Goal: Complete application form: Complete application form

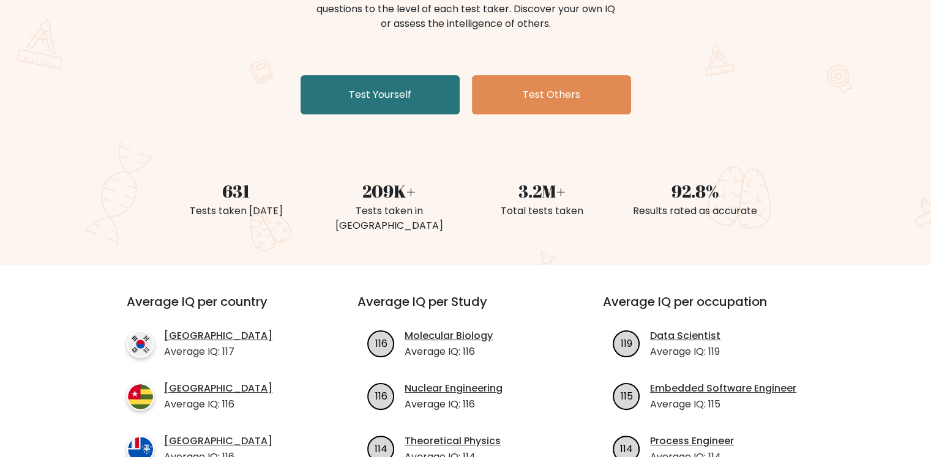
scroll to position [184, 0]
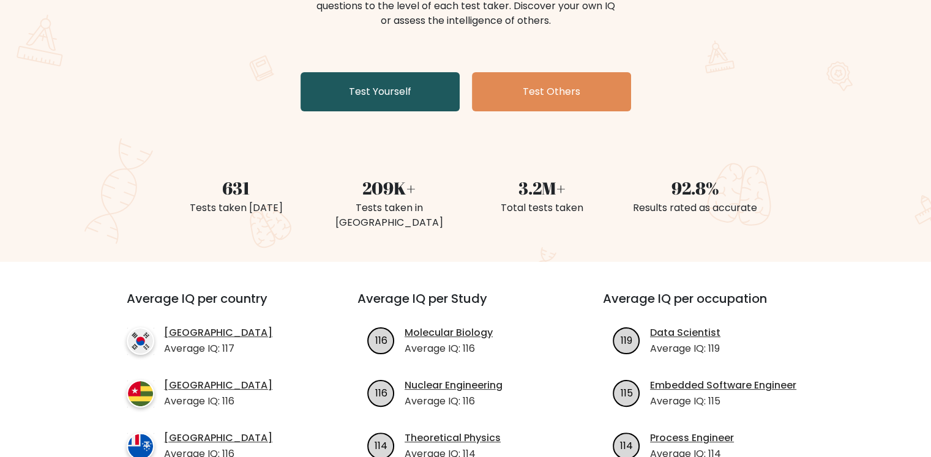
click at [394, 100] on link "Test Yourself" at bounding box center [379, 91] width 159 height 39
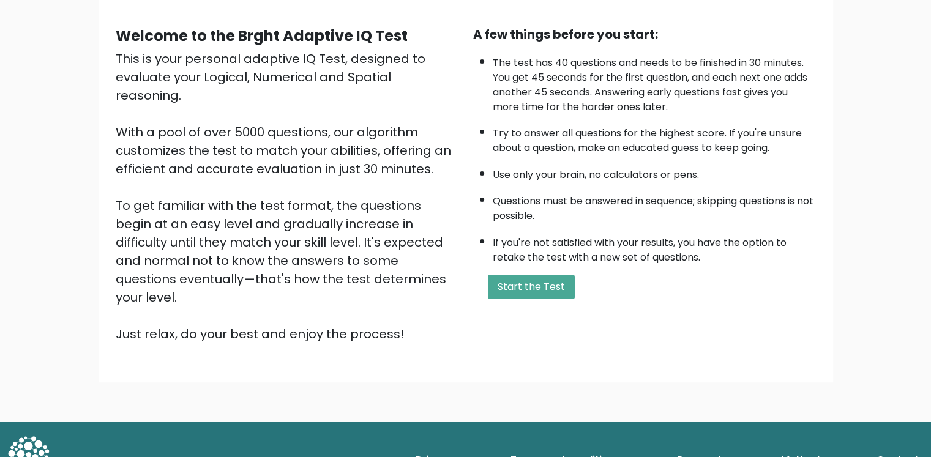
scroll to position [103, 0]
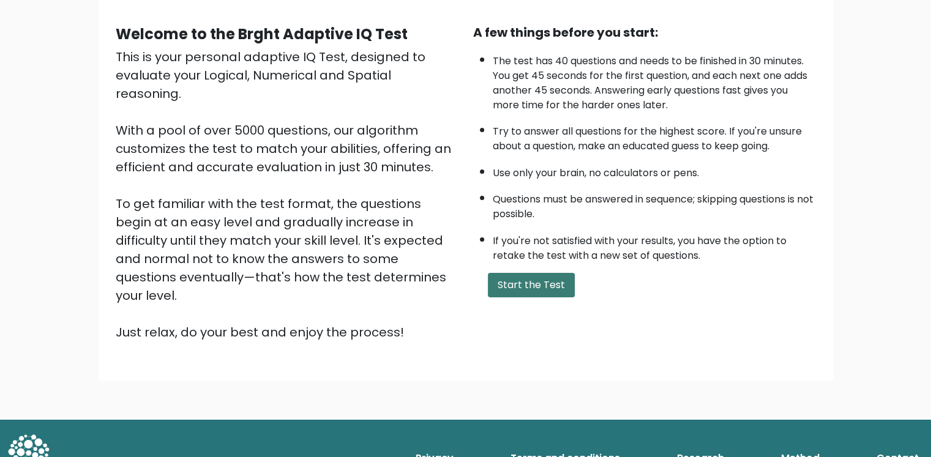
click at [539, 288] on button "Start the Test" at bounding box center [531, 285] width 87 height 24
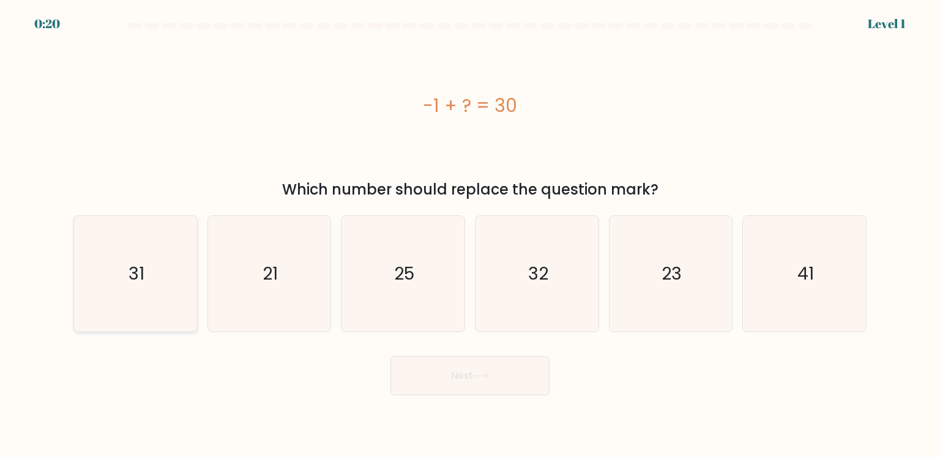
click at [138, 292] on icon "31" at bounding box center [135, 273] width 115 height 115
click at [470, 235] on input "a. 31" at bounding box center [470, 232] width 1 height 6
radio input "true"
click at [451, 387] on button "Next" at bounding box center [469, 375] width 159 height 39
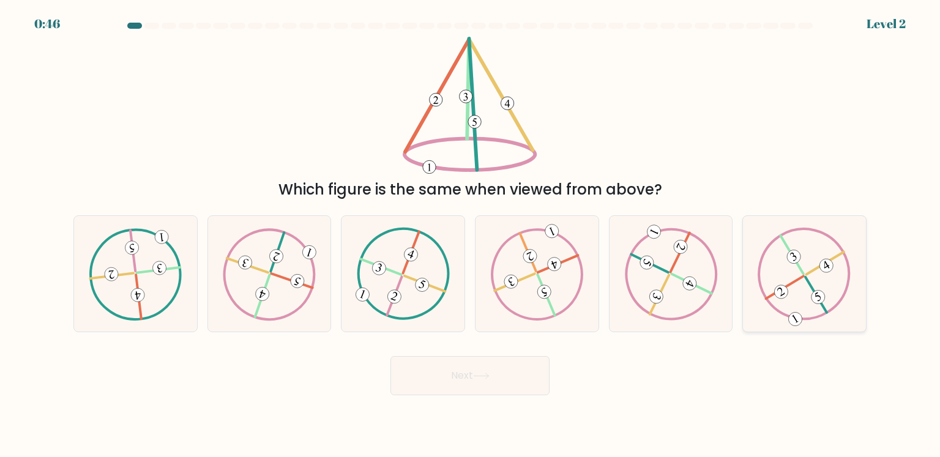
click at [808, 299] on icon at bounding box center [804, 274] width 93 height 92
click at [471, 235] on input "f." at bounding box center [470, 232] width 1 height 6
radio input "true"
click at [477, 368] on button "Next" at bounding box center [469, 375] width 159 height 39
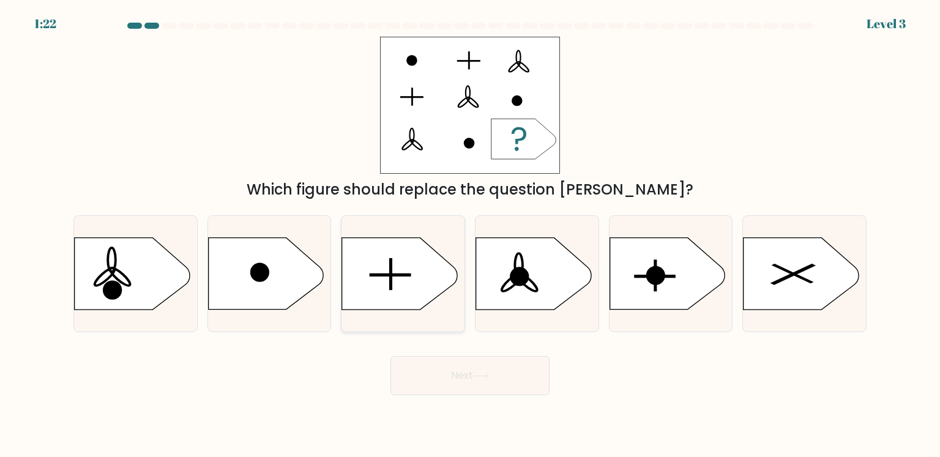
click at [404, 288] on icon at bounding box center [399, 274] width 115 height 72
click at [470, 235] on input "c." at bounding box center [470, 232] width 1 height 6
radio input "true"
click at [504, 384] on button "Next" at bounding box center [469, 375] width 159 height 39
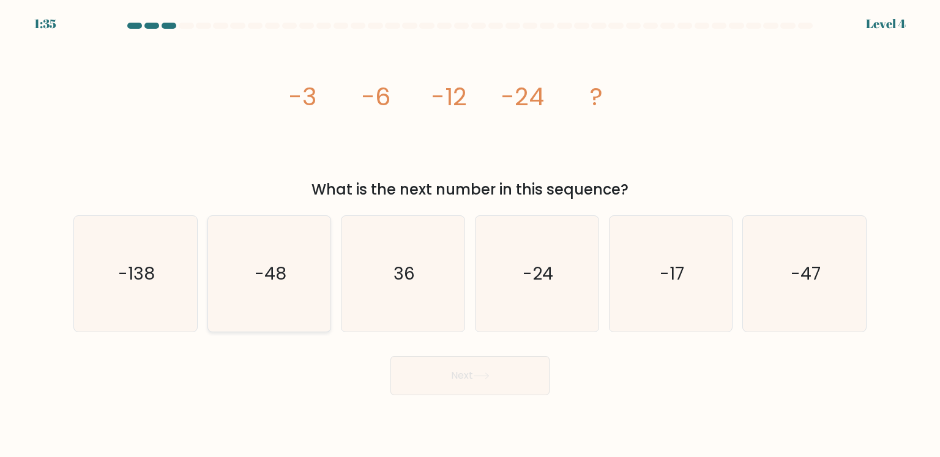
click at [299, 267] on icon "-48" at bounding box center [269, 273] width 115 height 115
click at [470, 235] on input "b. -48" at bounding box center [470, 232] width 1 height 6
radio input "true"
click at [445, 367] on button "Next" at bounding box center [469, 375] width 159 height 39
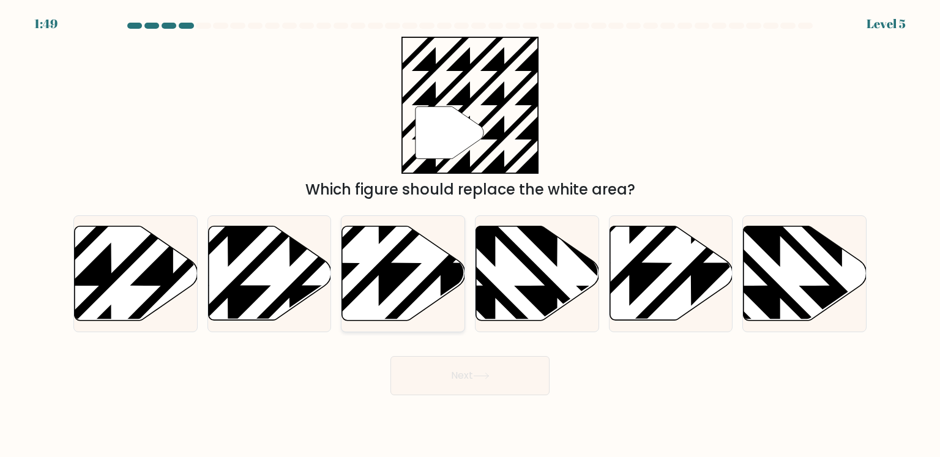
click at [438, 288] on icon at bounding box center [403, 273] width 123 height 94
click at [470, 235] on input "c." at bounding box center [470, 232] width 1 height 6
radio input "true"
click at [455, 371] on button "Next" at bounding box center [469, 375] width 159 height 39
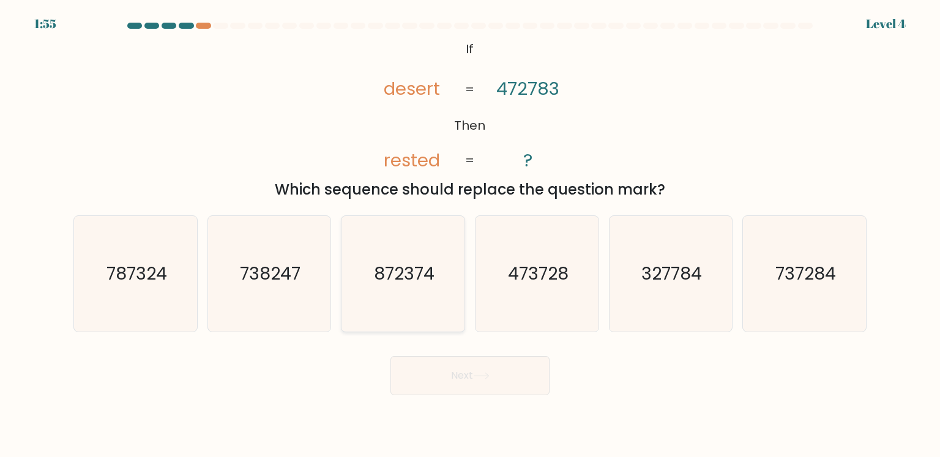
click at [401, 298] on icon "872374" at bounding box center [402, 273] width 115 height 115
click at [470, 235] on input "c. 872374" at bounding box center [470, 232] width 1 height 6
radio input "true"
click at [449, 378] on button "Next" at bounding box center [469, 375] width 159 height 39
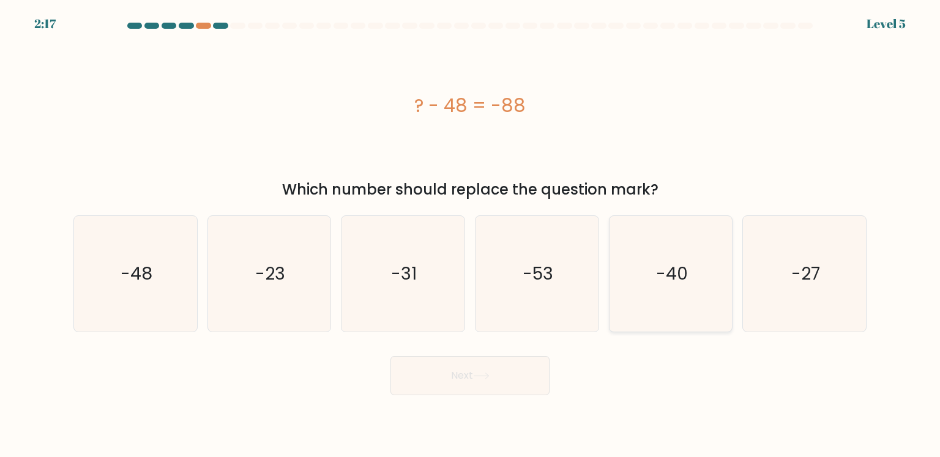
click at [639, 291] on icon "-40" at bounding box center [670, 273] width 115 height 115
click at [471, 235] on input "e. -40" at bounding box center [470, 232] width 1 height 6
radio input "true"
click at [502, 382] on button "Next" at bounding box center [469, 375] width 159 height 39
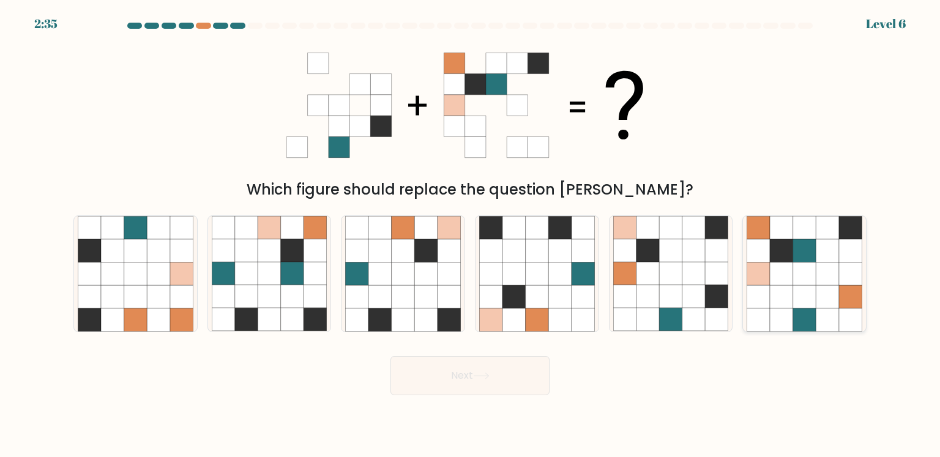
click at [767, 302] on icon at bounding box center [758, 296] width 23 height 23
click at [471, 235] on input "f." at bounding box center [470, 232] width 1 height 6
radio input "true"
click at [470, 375] on button "Next" at bounding box center [469, 375] width 159 height 39
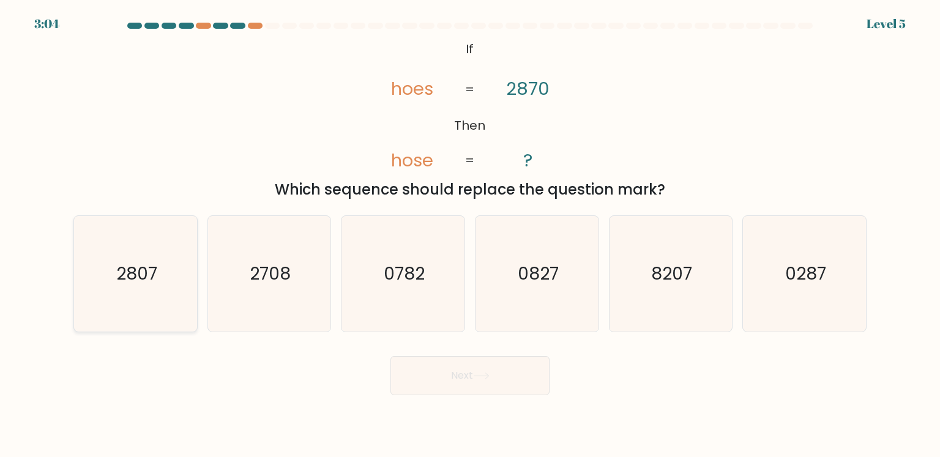
click at [122, 289] on icon "2807" at bounding box center [135, 273] width 115 height 115
click at [470, 235] on input "a. 2807" at bounding box center [470, 232] width 1 height 6
radio input "true"
click at [446, 386] on button "Next" at bounding box center [469, 375] width 159 height 39
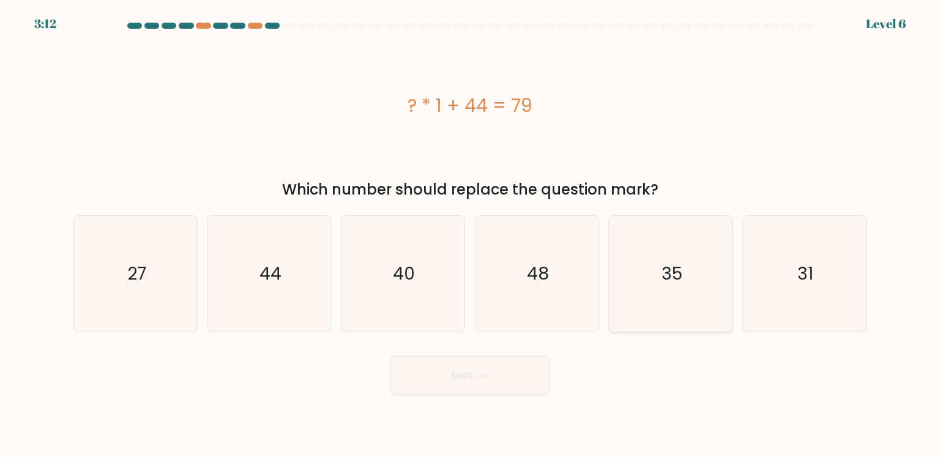
click at [667, 319] on icon "35" at bounding box center [670, 273] width 115 height 115
click at [471, 235] on input "e. 35" at bounding box center [470, 232] width 1 height 6
radio input "true"
click at [512, 390] on button "Next" at bounding box center [469, 375] width 159 height 39
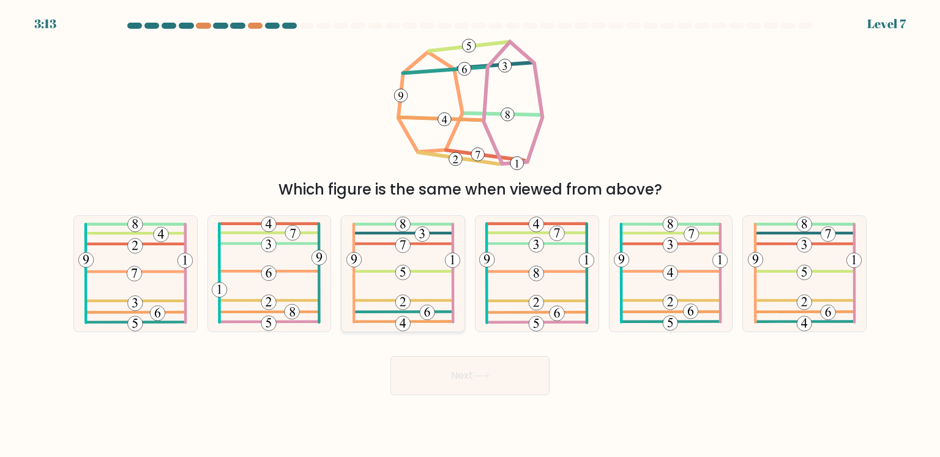
click at [409, 288] on icon at bounding box center [403, 273] width 114 height 115
click at [470, 235] on input "c." at bounding box center [470, 232] width 1 height 6
radio input "true"
click at [456, 379] on button "Next" at bounding box center [469, 375] width 159 height 39
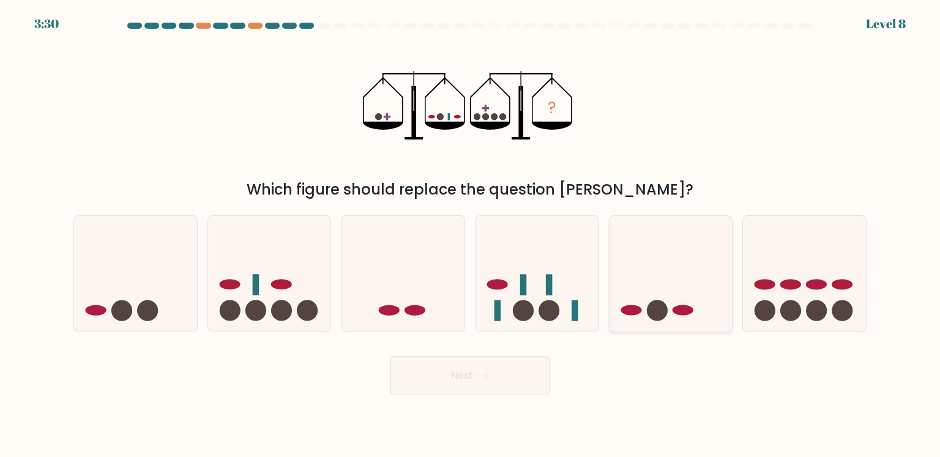
click at [654, 321] on icon at bounding box center [671, 274] width 123 height 102
click at [471, 235] on input "e." at bounding box center [470, 232] width 1 height 6
radio input "true"
click at [481, 371] on button "Next" at bounding box center [469, 375] width 159 height 39
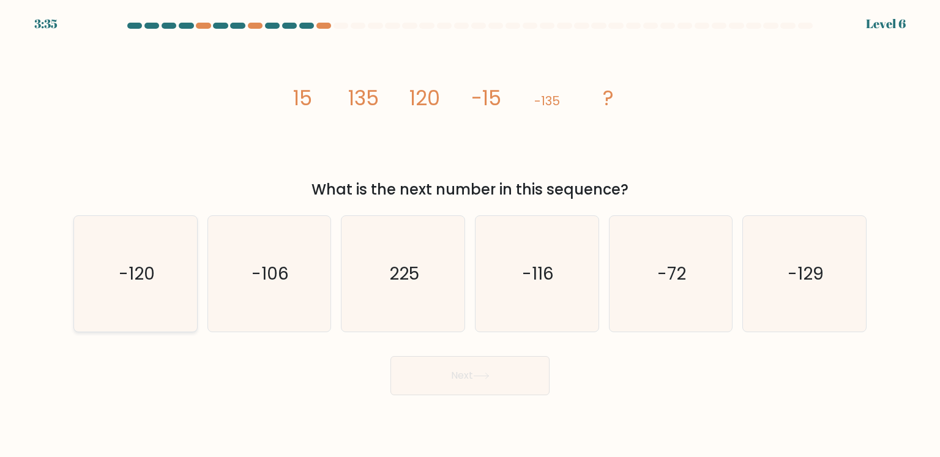
click at [171, 282] on icon "-120" at bounding box center [135, 273] width 115 height 115
click at [470, 235] on input "a. -120" at bounding box center [470, 232] width 1 height 6
radio input "true"
click at [502, 389] on button "Next" at bounding box center [469, 375] width 159 height 39
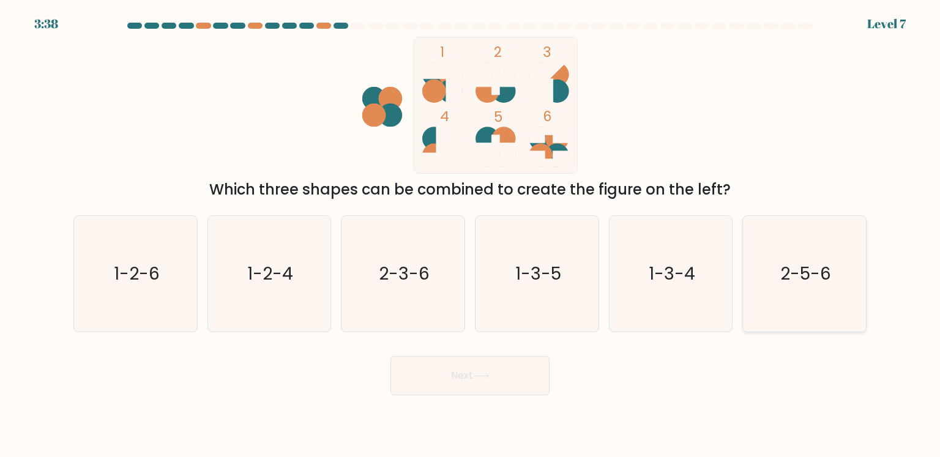
click at [820, 287] on icon "2-5-6" at bounding box center [804, 273] width 115 height 115
click at [471, 235] on input "f. 2-5-6" at bounding box center [470, 232] width 1 height 6
radio input "true"
click at [469, 386] on button "Next" at bounding box center [469, 375] width 159 height 39
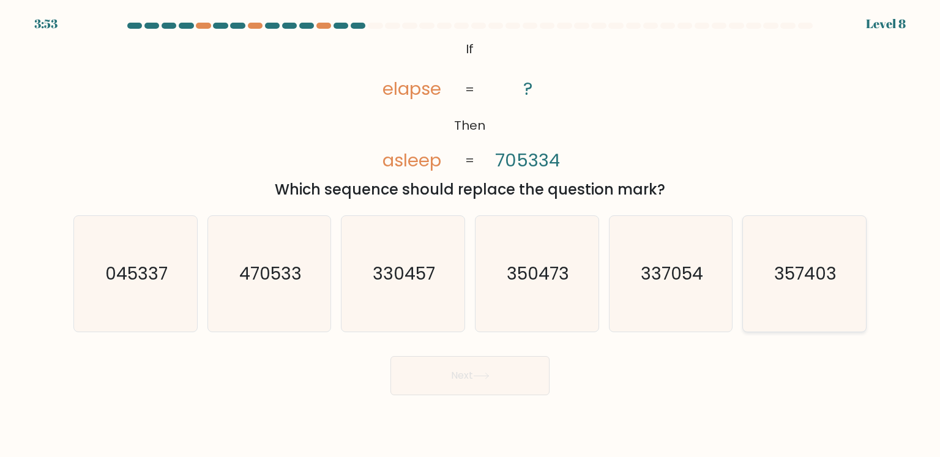
drag, startPoint x: 803, startPoint y: 280, endPoint x: 774, endPoint y: 296, distance: 33.4
click at [803, 280] on text "357403" at bounding box center [805, 273] width 62 height 24
click at [471, 235] on input "f. 357403" at bounding box center [470, 232] width 1 height 6
radio input "true"
click at [473, 371] on button "Next" at bounding box center [469, 375] width 159 height 39
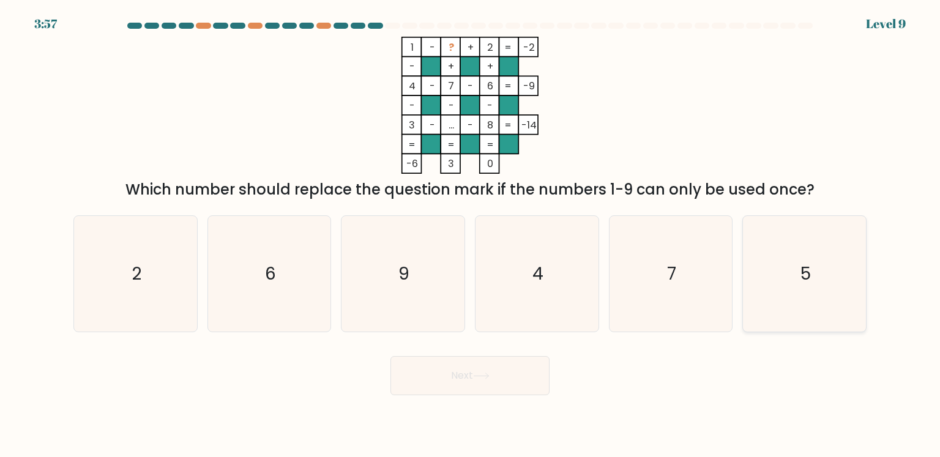
click at [810, 297] on icon "5" at bounding box center [804, 273] width 115 height 115
click at [471, 235] on input "f. 5" at bounding box center [470, 232] width 1 height 6
radio input "true"
click at [456, 382] on button "Next" at bounding box center [469, 375] width 159 height 39
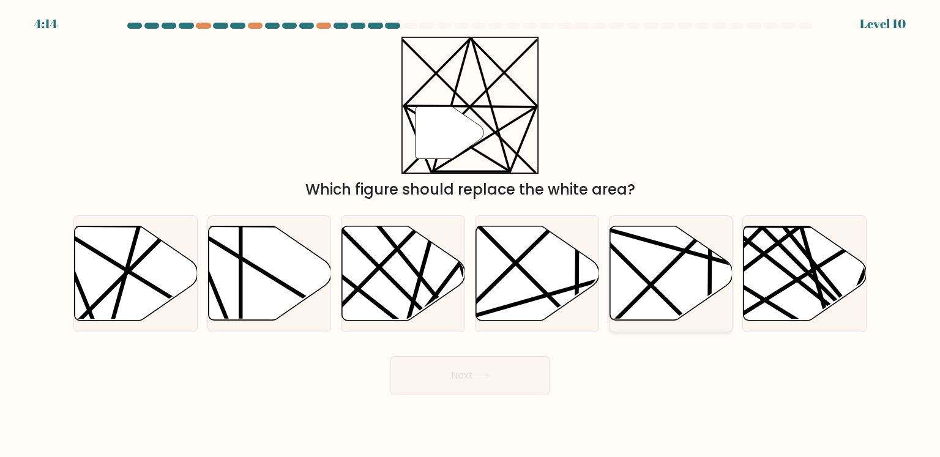
click at [690, 295] on icon at bounding box center [671, 273] width 123 height 94
click at [471, 235] on input "e." at bounding box center [470, 232] width 1 height 6
radio input "true"
click at [501, 378] on button "Next" at bounding box center [469, 375] width 159 height 39
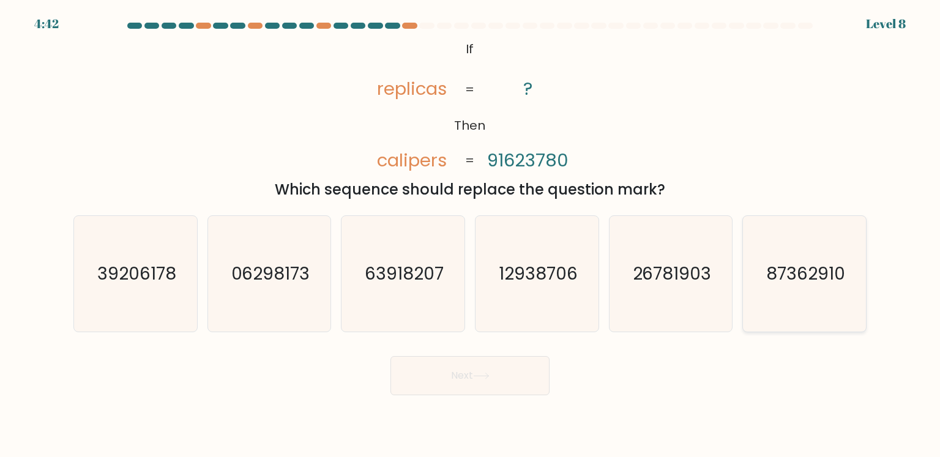
click at [791, 280] on text "87362910" at bounding box center [805, 273] width 79 height 24
click at [471, 235] on input "f. 87362910" at bounding box center [470, 232] width 1 height 6
radio input "true"
click at [476, 380] on button "Next" at bounding box center [469, 375] width 159 height 39
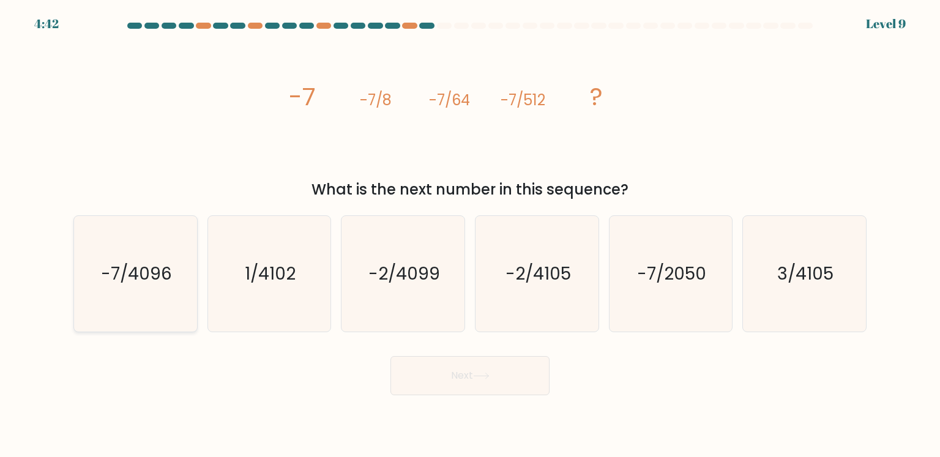
click at [135, 275] on text "-7/4096" at bounding box center [136, 273] width 71 height 24
click at [470, 235] on input "a. -7/4096" at bounding box center [470, 232] width 1 height 6
radio input "true"
click at [477, 373] on icon at bounding box center [481, 376] width 17 height 7
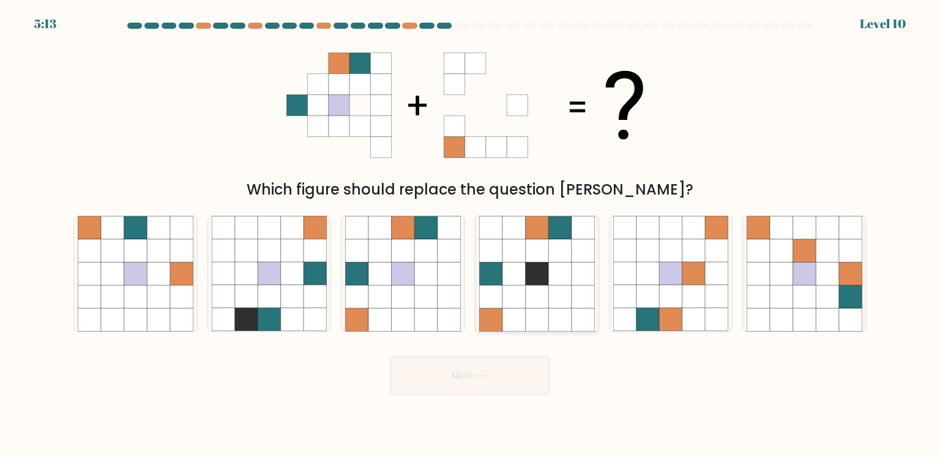
click at [531, 274] on icon at bounding box center [537, 274] width 23 height 23
click at [471, 235] on input "d." at bounding box center [470, 232] width 1 height 6
radio input "true"
click at [459, 383] on button "Next" at bounding box center [469, 375] width 159 height 39
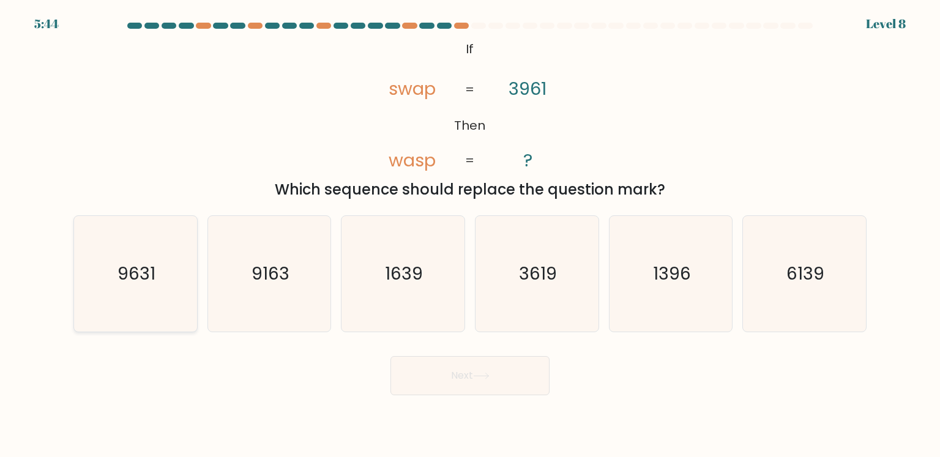
click at [125, 301] on icon "9631" at bounding box center [135, 273] width 115 height 115
click at [470, 235] on input "a. 9631" at bounding box center [470, 232] width 1 height 6
radio input "true"
click at [528, 371] on button "Next" at bounding box center [469, 375] width 159 height 39
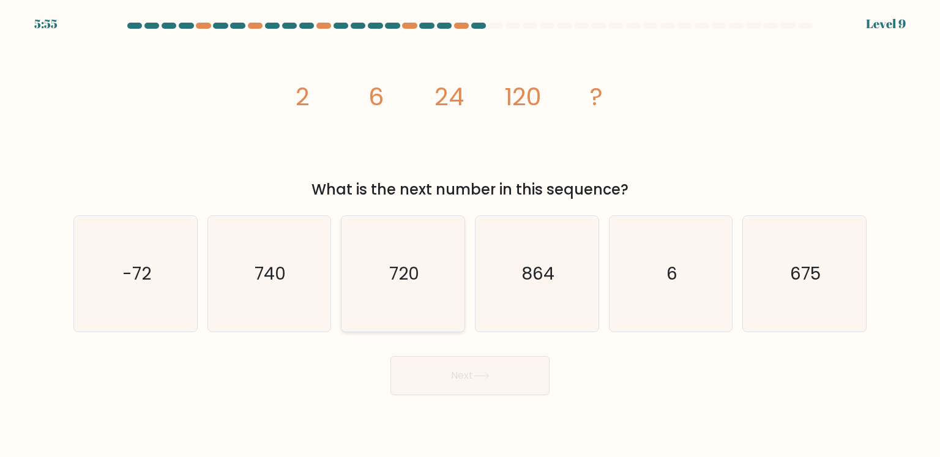
click at [359, 259] on icon "720" at bounding box center [402, 273] width 115 height 115
click at [470, 235] on input "c. 720" at bounding box center [470, 232] width 1 height 6
radio input "true"
click at [434, 384] on button "Next" at bounding box center [469, 375] width 159 height 39
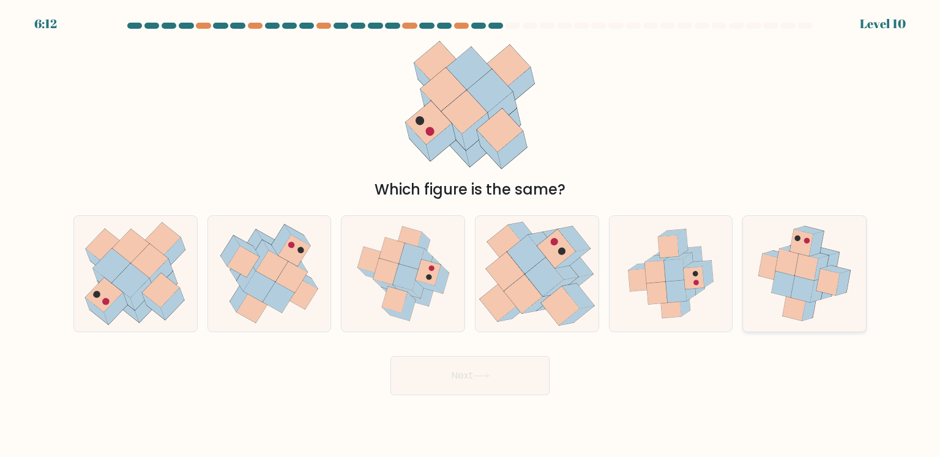
click at [774, 280] on icon at bounding box center [783, 284] width 23 height 27
click at [471, 235] on input "f." at bounding box center [470, 232] width 1 height 6
radio input "true"
click at [485, 371] on button "Next" at bounding box center [469, 375] width 159 height 39
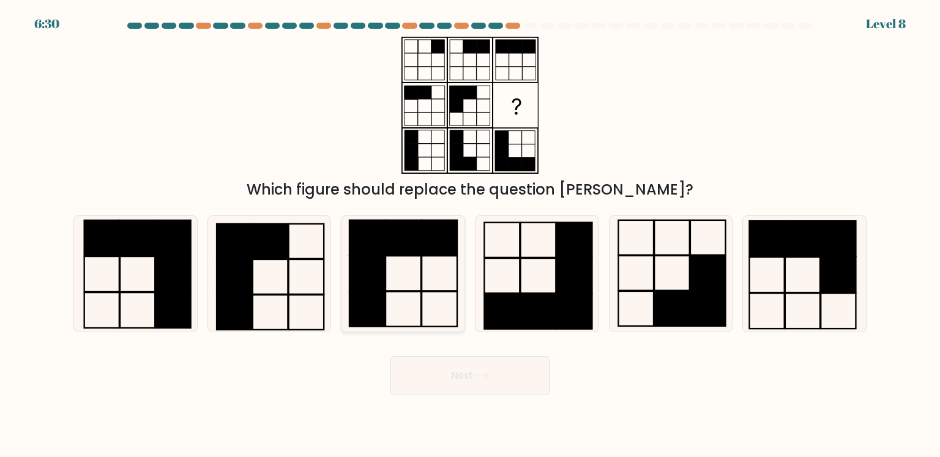
click at [399, 309] on icon at bounding box center [402, 273] width 115 height 115
click at [470, 235] on input "c." at bounding box center [470, 232] width 1 height 6
radio input "true"
click at [468, 377] on button "Next" at bounding box center [469, 375] width 159 height 39
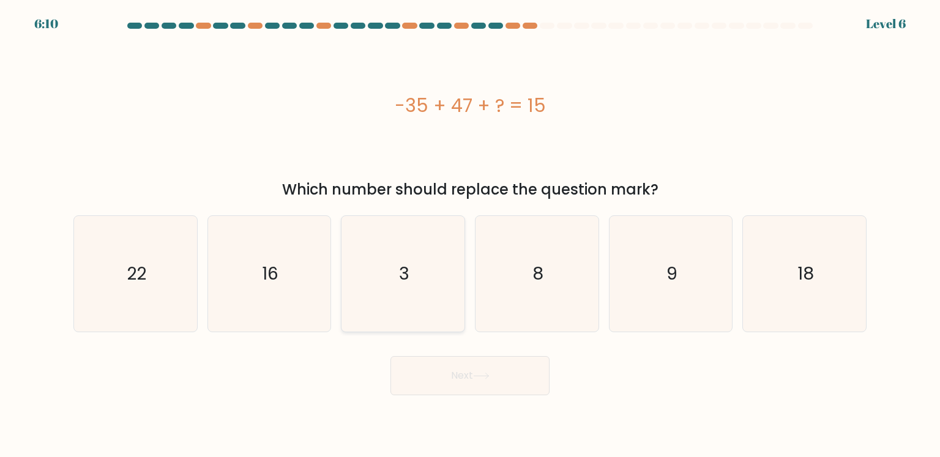
click at [380, 300] on icon "3" at bounding box center [402, 273] width 115 height 115
click at [470, 235] on input "c. 3" at bounding box center [470, 232] width 1 height 6
radio input "true"
click at [435, 373] on button "Next" at bounding box center [469, 375] width 159 height 39
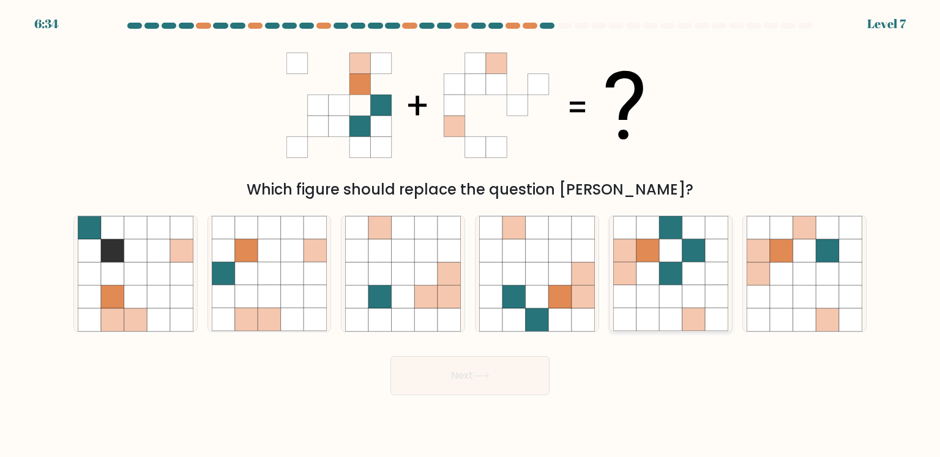
click at [683, 258] on icon at bounding box center [693, 250] width 23 height 23
click at [471, 235] on input "e." at bounding box center [470, 232] width 1 height 6
radio input "true"
click at [504, 375] on button "Next" at bounding box center [469, 375] width 159 height 39
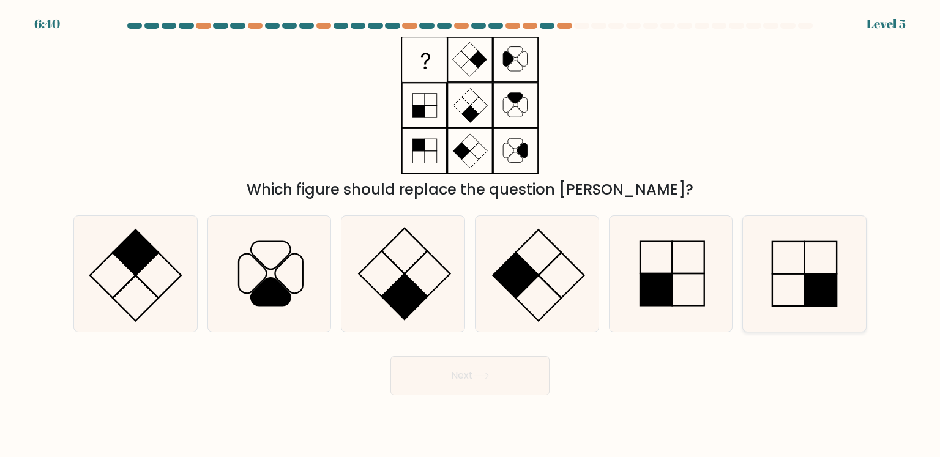
click at [802, 302] on icon at bounding box center [804, 273] width 115 height 115
click at [471, 235] on input "f." at bounding box center [470, 232] width 1 height 6
radio input "true"
click at [507, 375] on button "Next" at bounding box center [469, 375] width 159 height 39
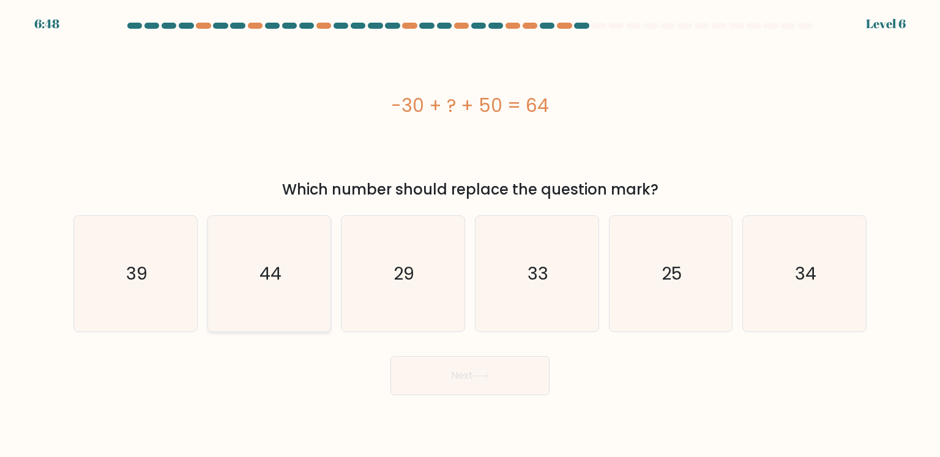
click at [280, 302] on icon "44" at bounding box center [269, 273] width 115 height 115
click at [470, 235] on input "b. 44" at bounding box center [470, 232] width 1 height 6
radio input "true"
click at [776, 306] on icon "34" at bounding box center [804, 273] width 115 height 115
click at [471, 235] on input "f. 34" at bounding box center [470, 232] width 1 height 6
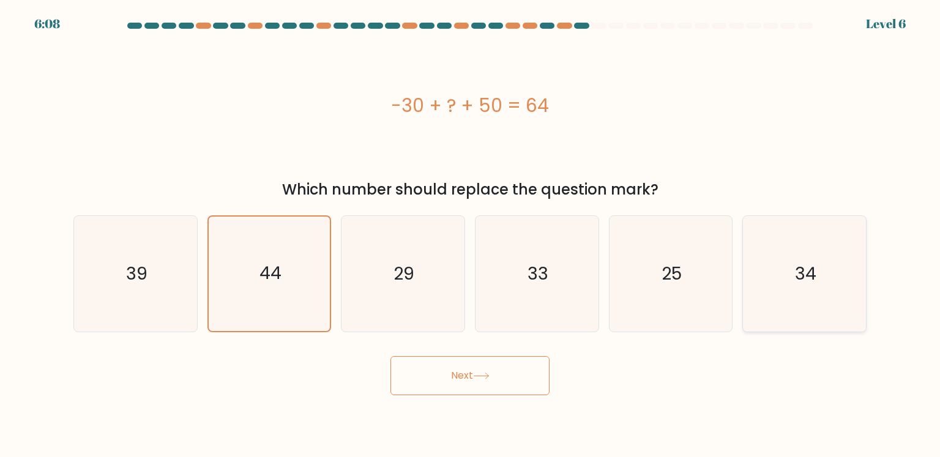
radio input "true"
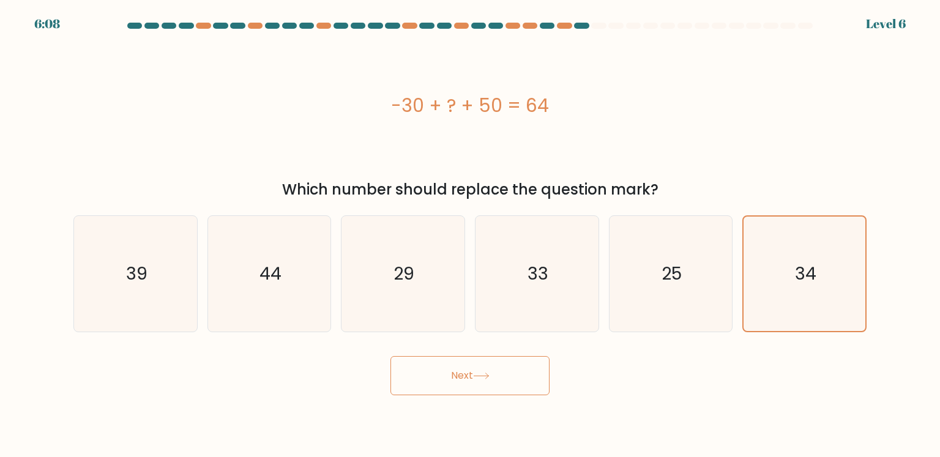
click at [479, 389] on button "Next" at bounding box center [469, 375] width 159 height 39
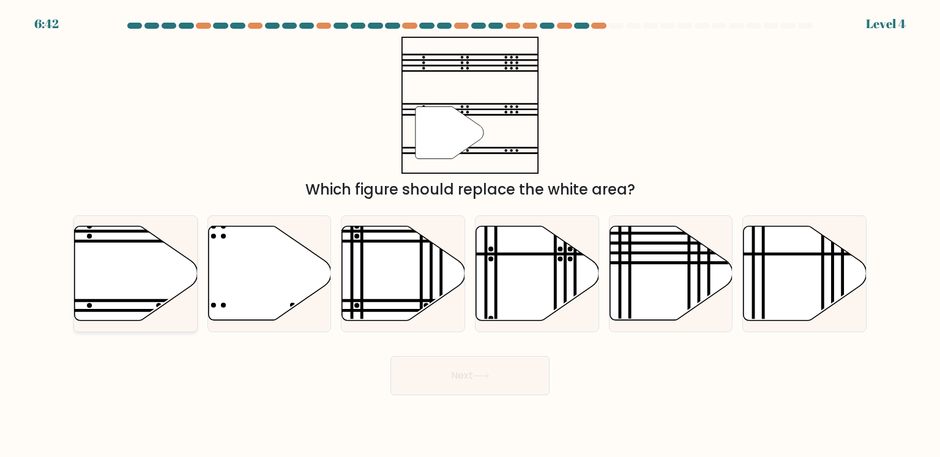
click at [120, 274] on icon at bounding box center [136, 273] width 123 height 94
click at [470, 235] on input "a." at bounding box center [470, 232] width 1 height 6
radio input "true"
click at [465, 378] on button "Next" at bounding box center [469, 375] width 159 height 39
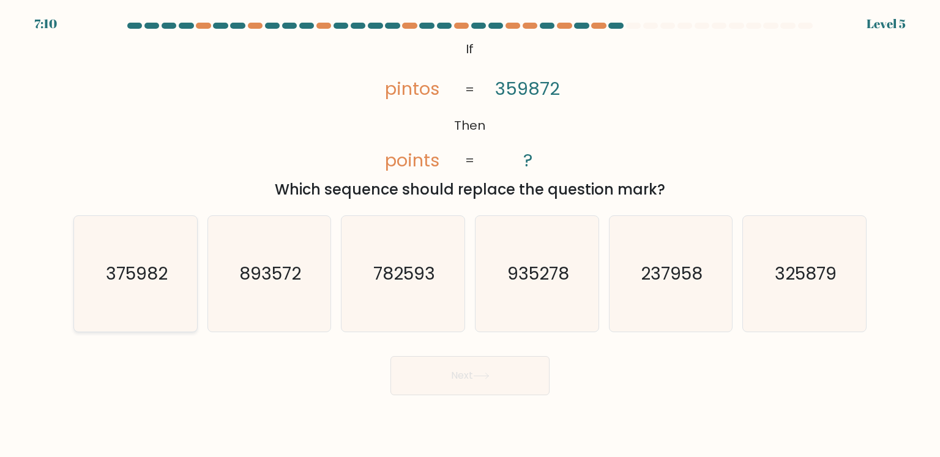
click at [181, 299] on icon "375982" at bounding box center [135, 273] width 115 height 115
click at [470, 235] on input "a. 375982" at bounding box center [470, 232] width 1 height 6
radio input "true"
click at [426, 362] on button "Next" at bounding box center [469, 375] width 159 height 39
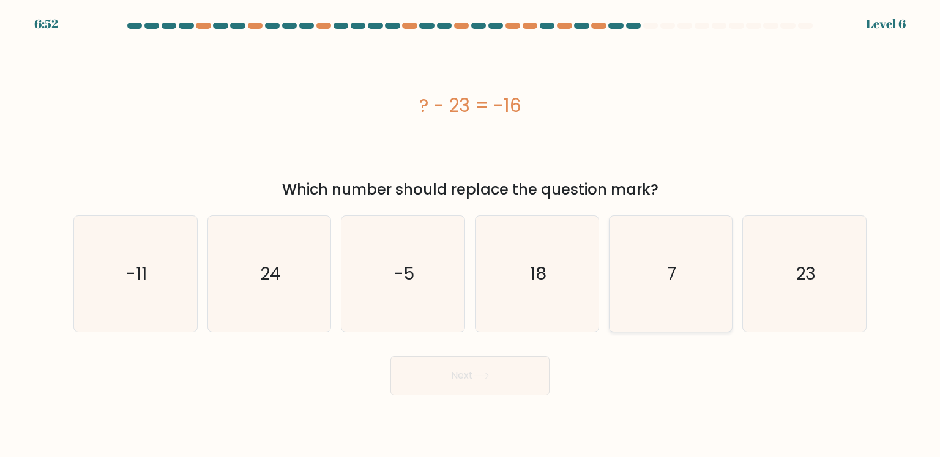
click at [695, 285] on icon "7" at bounding box center [670, 273] width 115 height 115
click at [471, 235] on input "e. 7" at bounding box center [470, 232] width 1 height 6
radio input "true"
click at [439, 384] on button "Next" at bounding box center [469, 375] width 159 height 39
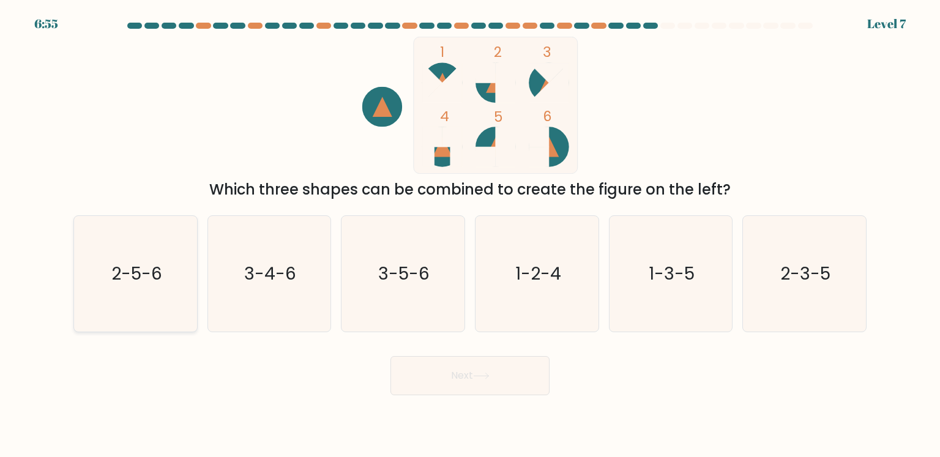
click at [146, 302] on icon "2-5-6" at bounding box center [135, 273] width 115 height 115
click at [470, 235] on input "a. 2-5-6" at bounding box center [470, 232] width 1 height 6
radio input "true"
click at [491, 381] on button "Next" at bounding box center [469, 375] width 159 height 39
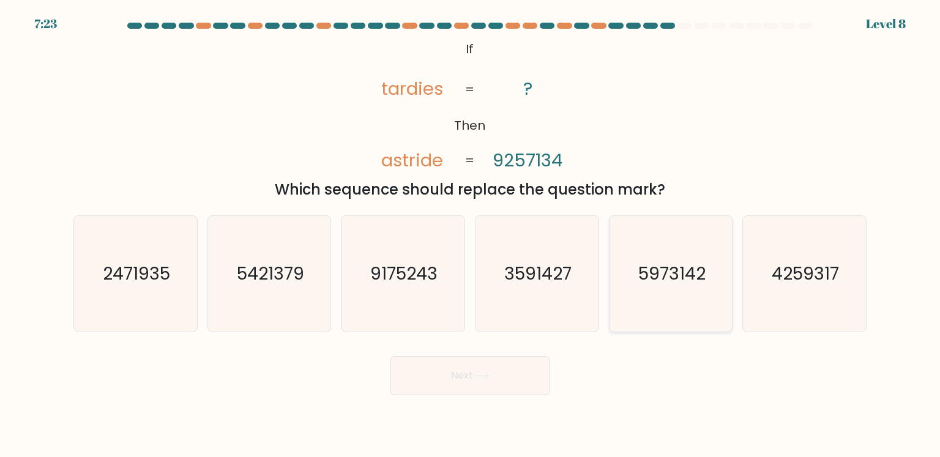
click at [671, 298] on icon "5973142" at bounding box center [670, 273] width 115 height 115
click at [471, 235] on input "e. 5973142" at bounding box center [470, 232] width 1 height 6
radio input "true"
click at [475, 375] on button "Next" at bounding box center [469, 375] width 159 height 39
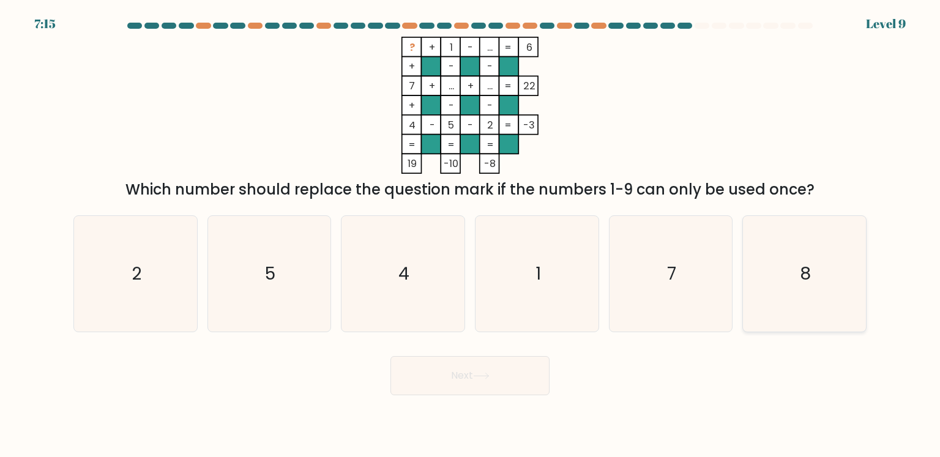
click at [814, 267] on icon "8" at bounding box center [804, 273] width 115 height 115
click at [471, 235] on input "f. 8" at bounding box center [470, 232] width 1 height 6
radio input "true"
click at [452, 376] on button "Next" at bounding box center [469, 375] width 159 height 39
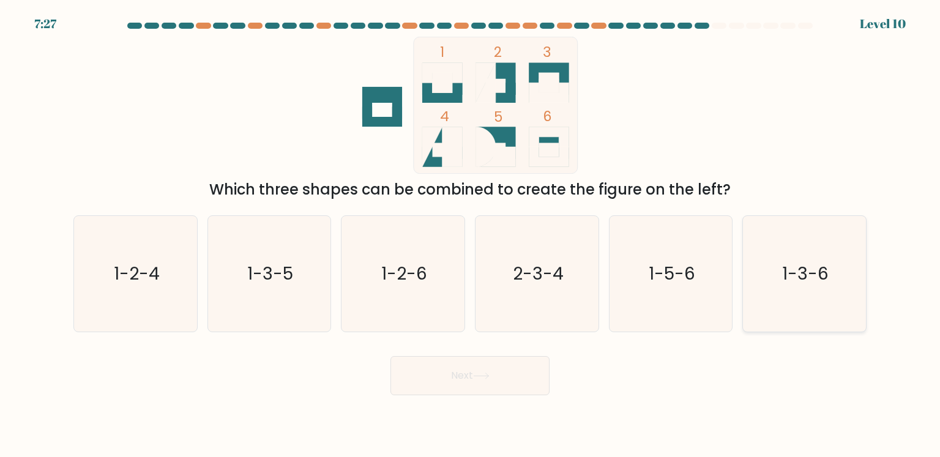
drag, startPoint x: 785, startPoint y: 292, endPoint x: 763, endPoint y: 304, distance: 24.4
click at [785, 294] on icon "1-3-6" at bounding box center [804, 273] width 115 height 115
click at [471, 235] on input "f. 1-3-6" at bounding box center [470, 232] width 1 height 6
radio input "true"
click at [491, 382] on button "Next" at bounding box center [469, 375] width 159 height 39
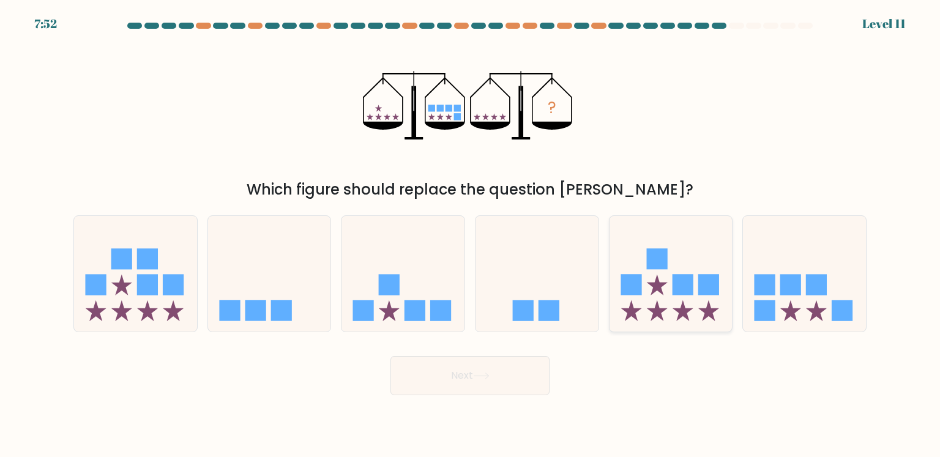
click at [695, 321] on icon at bounding box center [671, 274] width 123 height 102
click at [471, 235] on input "e." at bounding box center [470, 232] width 1 height 6
radio input "true"
click at [492, 382] on button "Next" at bounding box center [469, 375] width 159 height 39
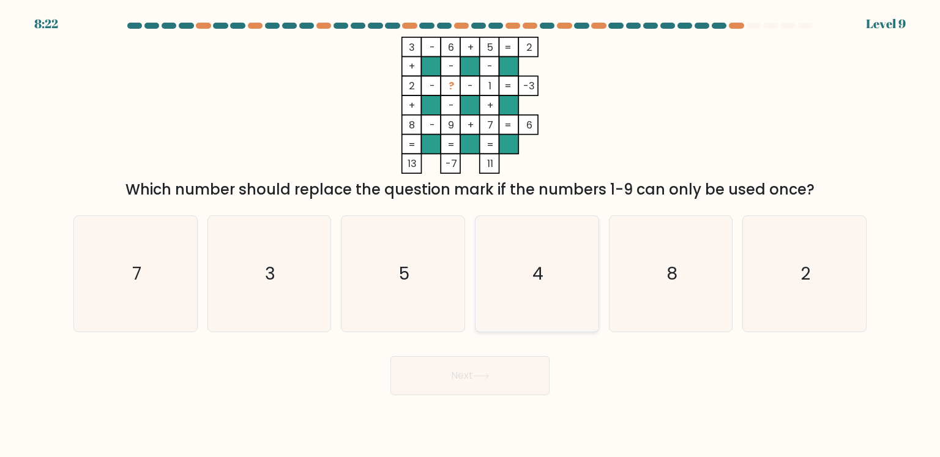
drag, startPoint x: 558, startPoint y: 272, endPoint x: 542, endPoint y: 292, distance: 25.6
click at [558, 272] on icon "4" at bounding box center [536, 273] width 115 height 115
click at [471, 235] on input "d. 4" at bounding box center [470, 232] width 1 height 6
radio input "true"
click at [505, 390] on button "Next" at bounding box center [469, 375] width 159 height 39
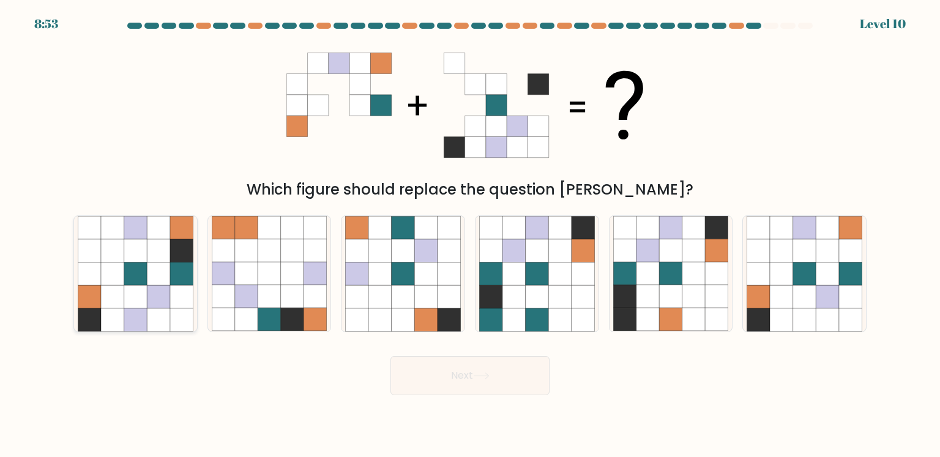
click at [139, 291] on icon at bounding box center [135, 296] width 23 height 23
click at [470, 235] on input "a." at bounding box center [470, 232] width 1 height 6
radio input "true"
click at [498, 382] on button "Next" at bounding box center [469, 375] width 159 height 39
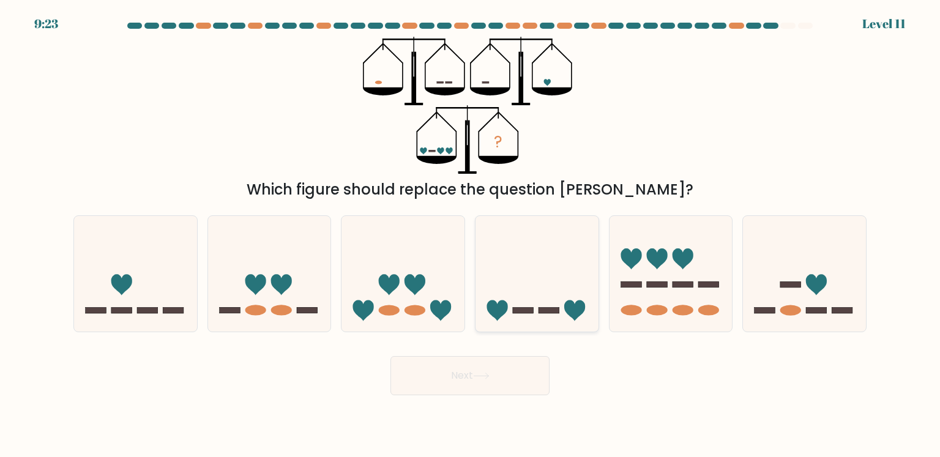
click at [537, 307] on icon at bounding box center [537, 274] width 123 height 102
click at [471, 235] on input "d." at bounding box center [470, 232] width 1 height 6
radio input "true"
click at [508, 384] on button "Next" at bounding box center [469, 375] width 159 height 39
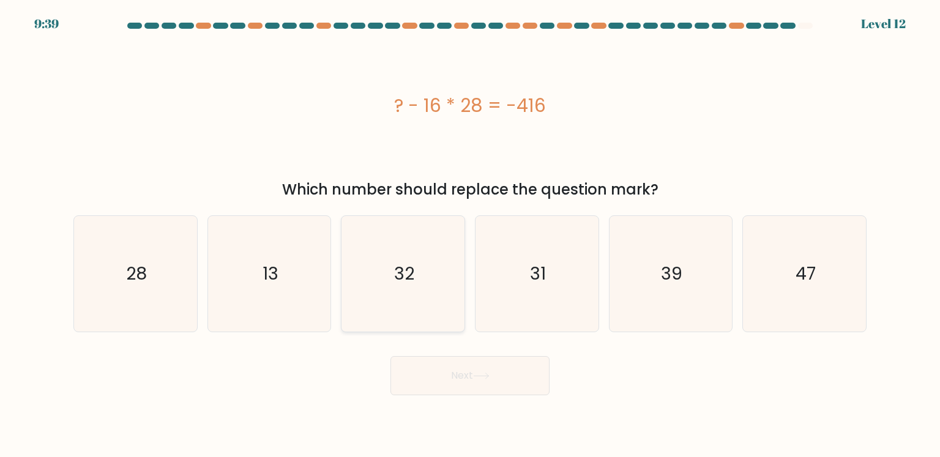
click at [387, 275] on icon "32" at bounding box center [402, 273] width 115 height 115
click at [470, 235] on input "c. 32" at bounding box center [470, 232] width 1 height 6
radio input "true"
click at [455, 368] on button "Next" at bounding box center [469, 375] width 159 height 39
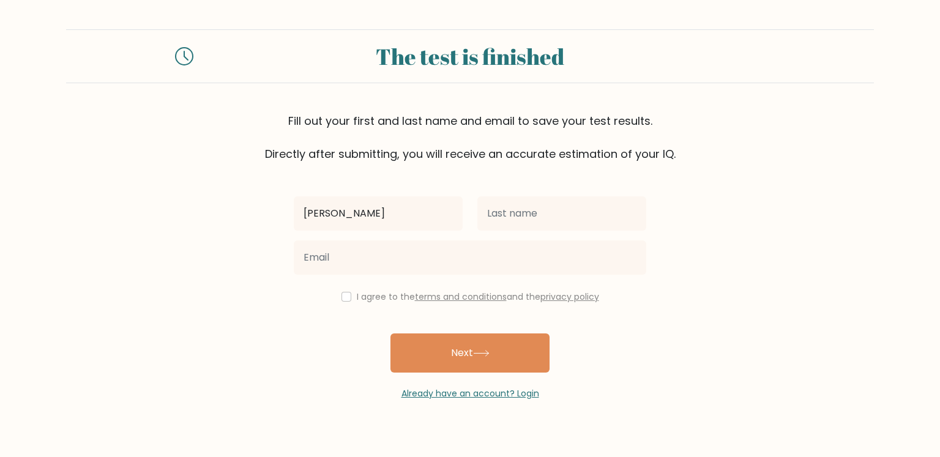
type input "[PERSON_NAME] May"
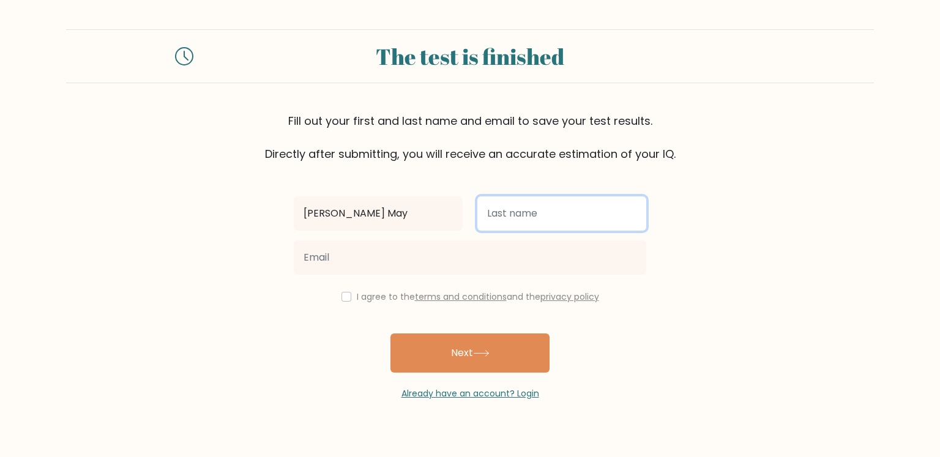
click at [517, 219] on input "text" at bounding box center [561, 213] width 169 height 34
type input "Canda"
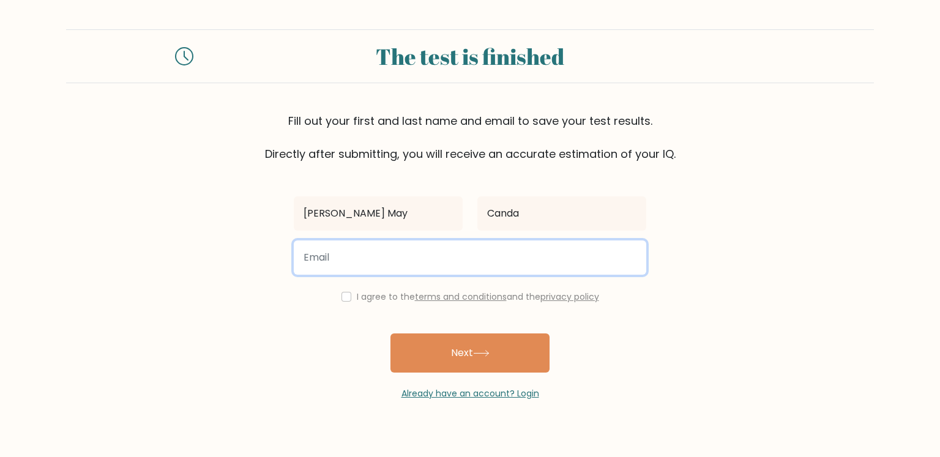
click at [387, 259] on input "email" at bounding box center [470, 258] width 353 height 34
type input "candaselviemay@gmail.com"
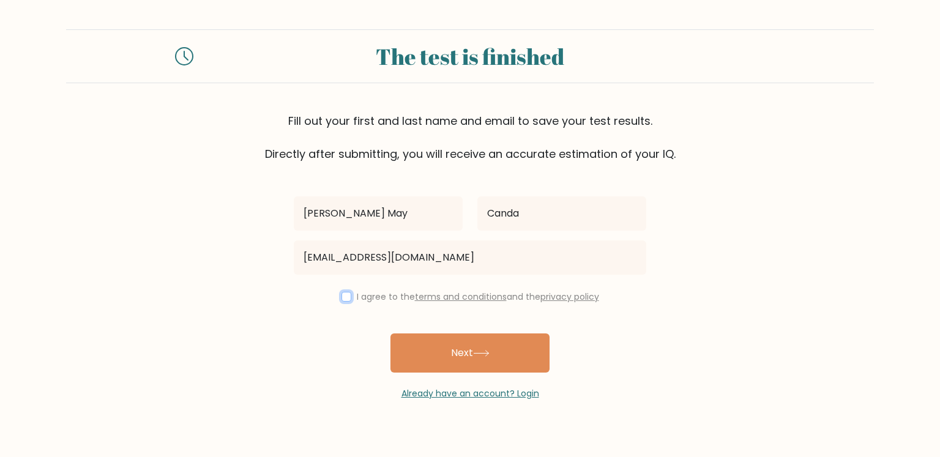
click at [341, 295] on input "checkbox" at bounding box center [346, 297] width 10 height 10
checkbox input "true"
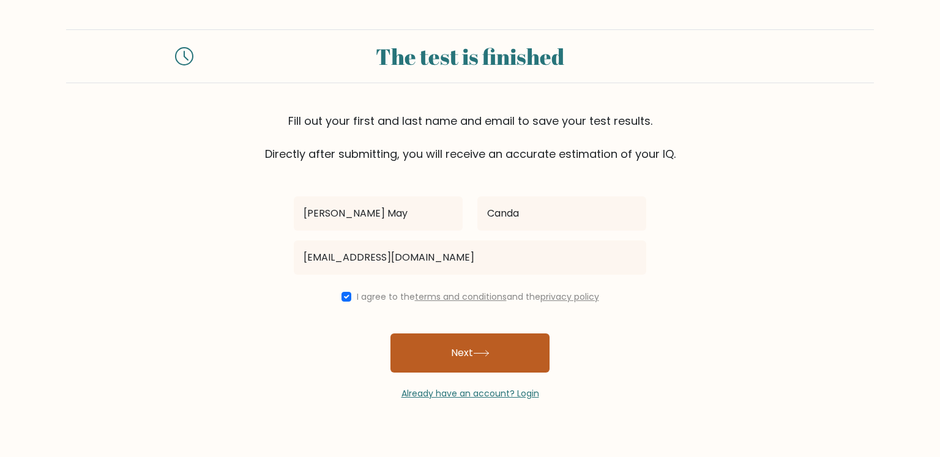
click at [475, 363] on button "Next" at bounding box center [469, 353] width 159 height 39
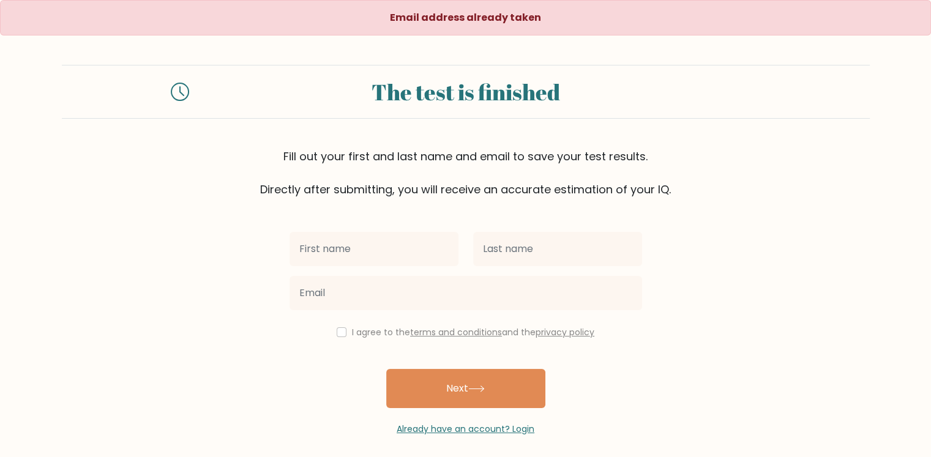
click at [349, 256] on input "text" at bounding box center [373, 249] width 169 height 34
type input "[PERSON_NAME] May"
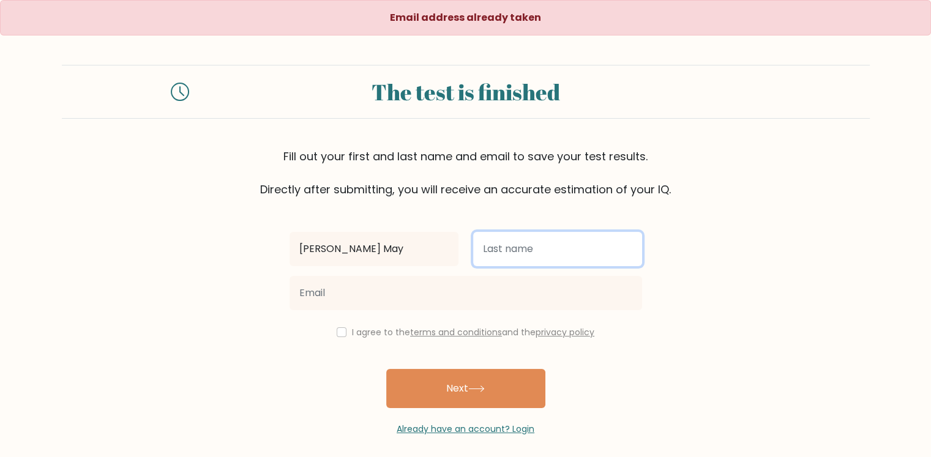
click at [508, 253] on input "text" at bounding box center [557, 249] width 169 height 34
type input "Canda"
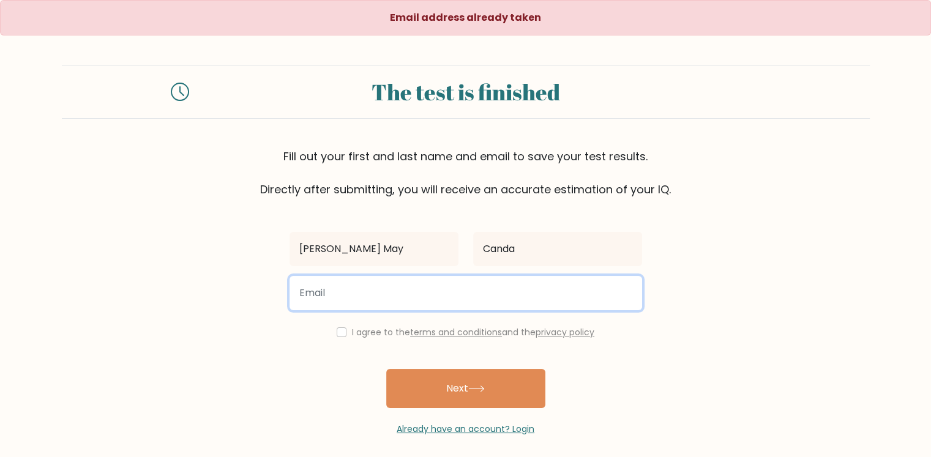
click at [385, 291] on input "email" at bounding box center [465, 293] width 353 height 34
type input "candaselviemay@gmail.com"
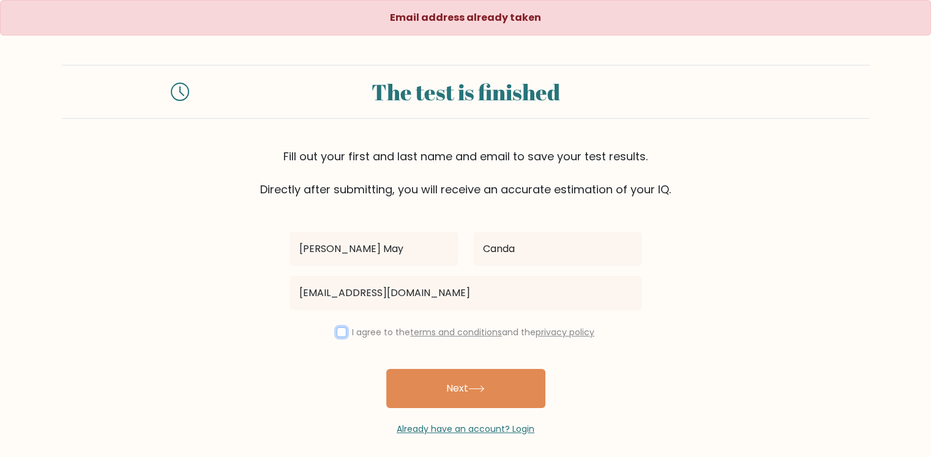
click at [343, 328] on input "checkbox" at bounding box center [342, 332] width 10 height 10
checkbox input "true"
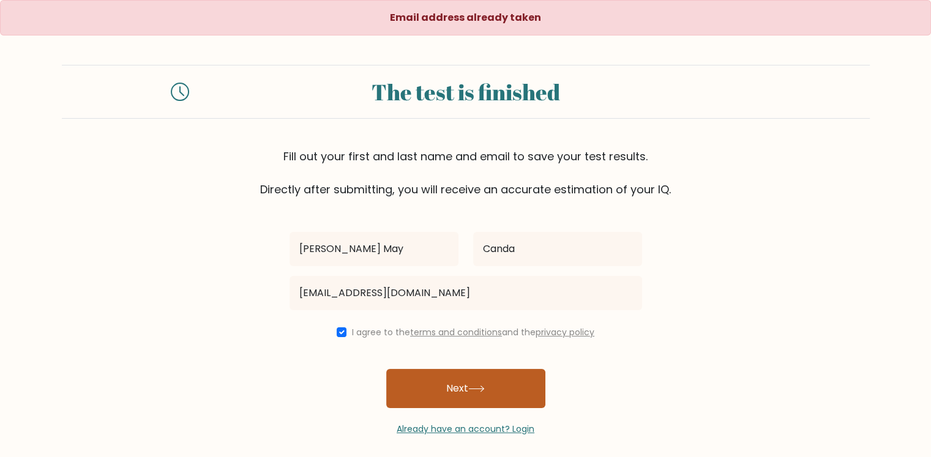
click at [476, 398] on button "Next" at bounding box center [465, 388] width 159 height 39
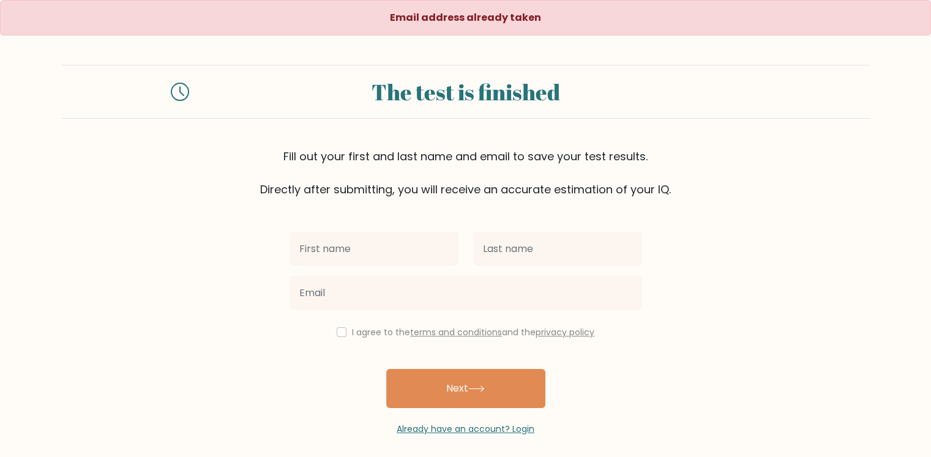
click at [322, 246] on input "text" at bounding box center [373, 249] width 169 height 34
type input "Selvie May"
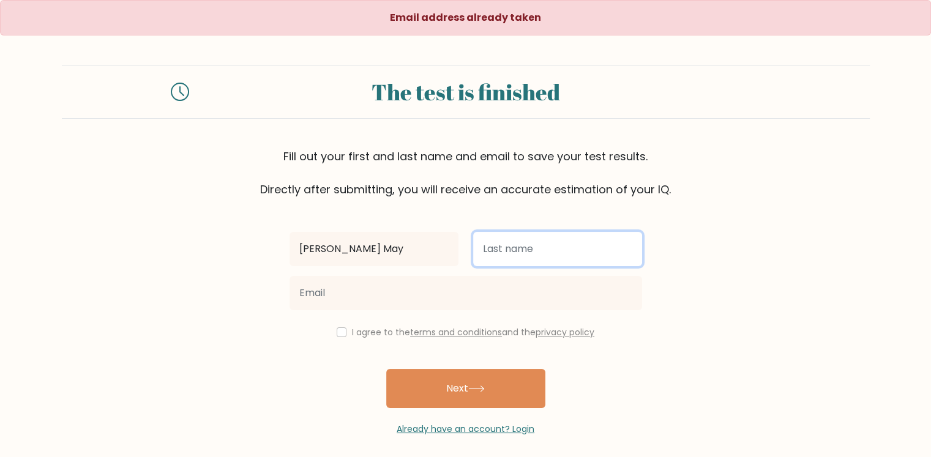
click at [518, 253] on input "text" at bounding box center [557, 249] width 169 height 34
type input "Canda"
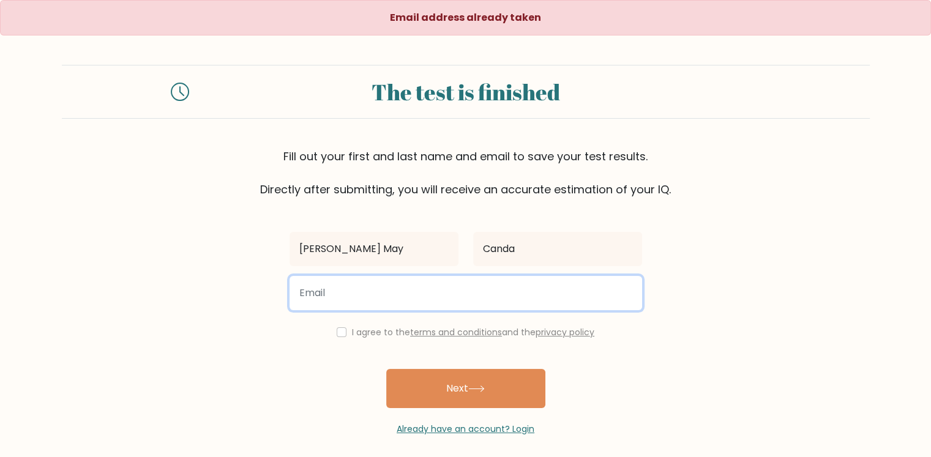
click at [367, 286] on input "email" at bounding box center [465, 293] width 353 height 34
type input "selviemaycanda0514@gmail.com"
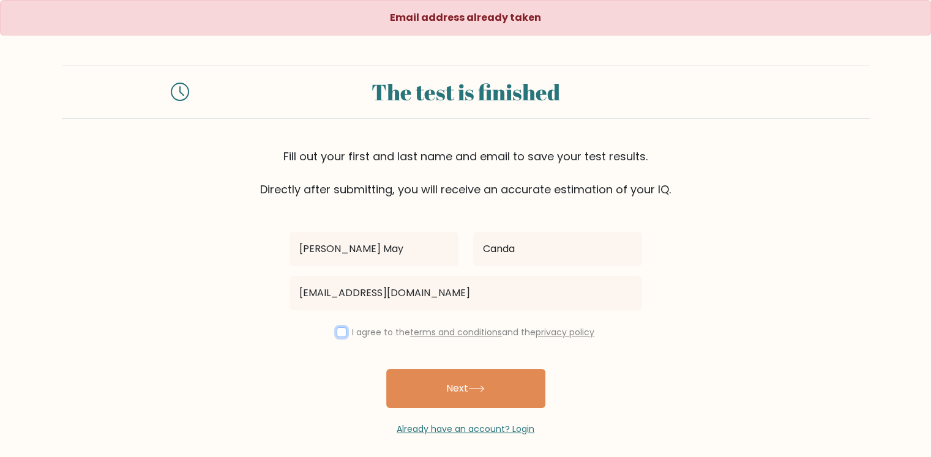
click at [337, 334] on input "checkbox" at bounding box center [342, 332] width 10 height 10
checkbox input "true"
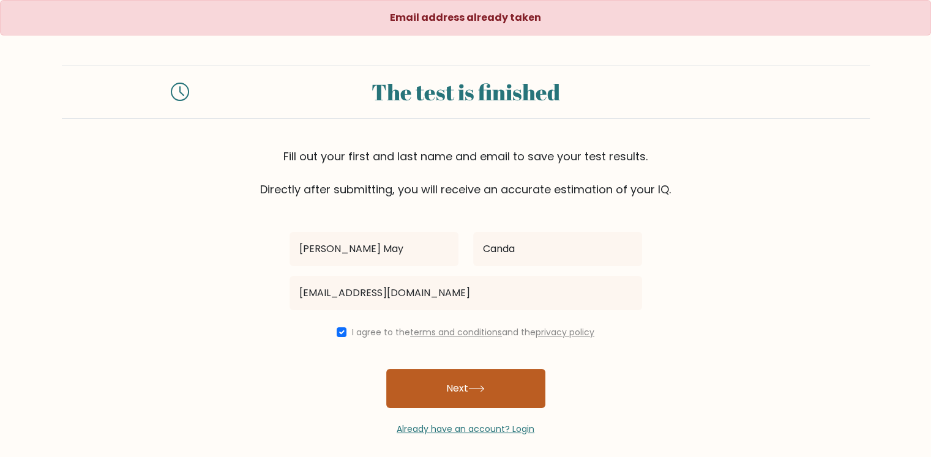
click at [460, 396] on button "Next" at bounding box center [465, 388] width 159 height 39
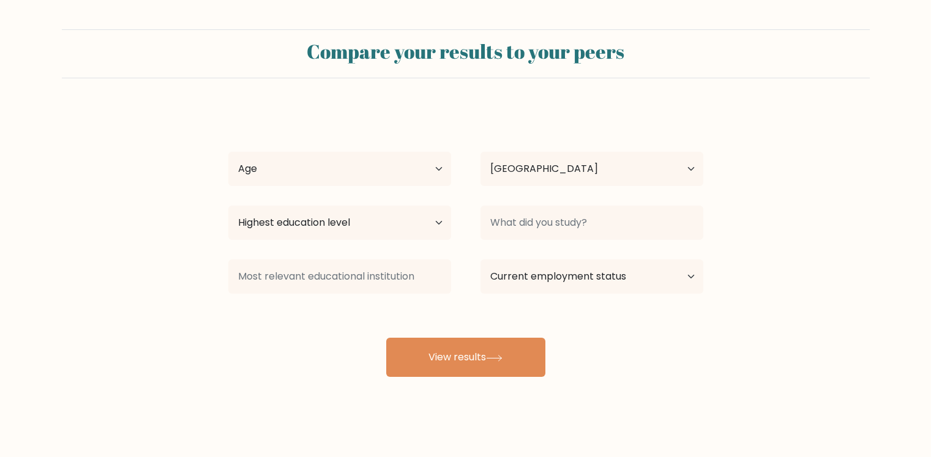
select select "PH"
click at [397, 162] on select "Age Under [DEMOGRAPHIC_DATA] [DEMOGRAPHIC_DATA] [DEMOGRAPHIC_DATA] [DEMOGRAPHIC…" at bounding box center [339, 169] width 223 height 34
select select "35_44"
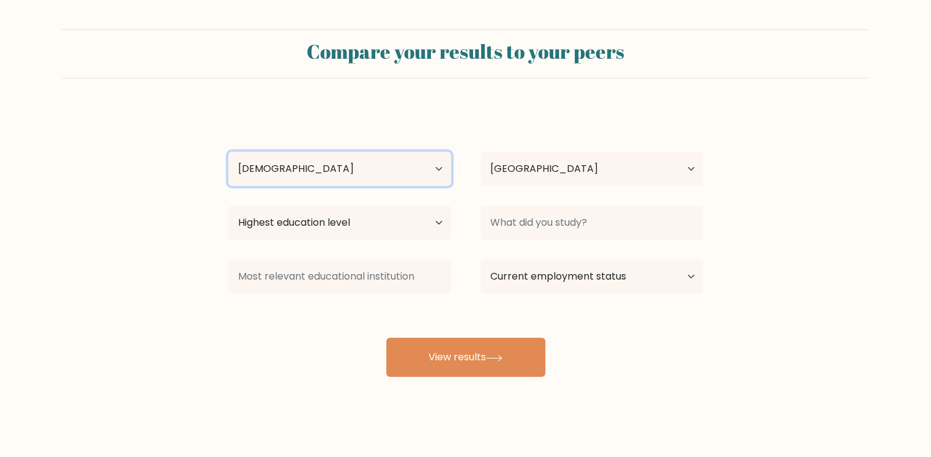
click at [228, 152] on select "Age Under [DEMOGRAPHIC_DATA] [DEMOGRAPHIC_DATA] [DEMOGRAPHIC_DATA] [DEMOGRAPHIC…" at bounding box center [339, 169] width 223 height 34
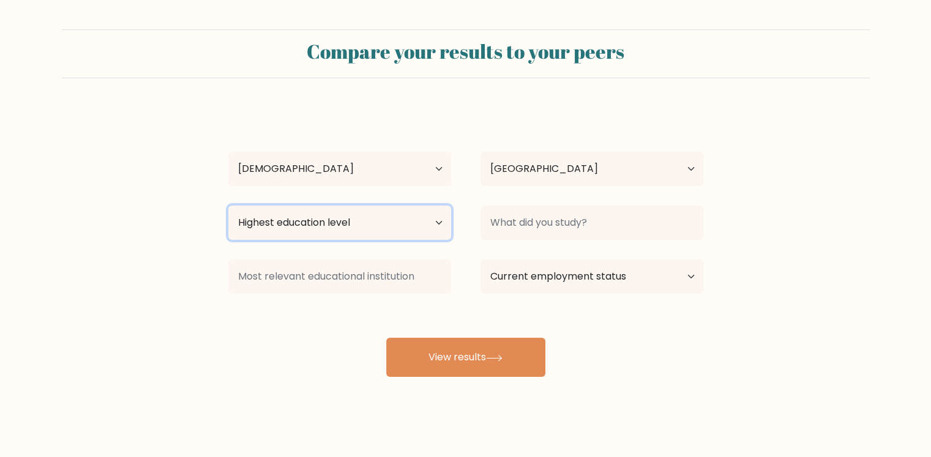
click at [337, 228] on select "Highest education level No schooling Primary Lower Secondary Upper Secondary Oc…" at bounding box center [339, 223] width 223 height 34
click at [228, 206] on select "Highest education level No schooling Primary Lower Secondary Upper Secondary Oc…" at bounding box center [339, 223] width 223 height 34
click at [425, 228] on select "Highest education level No schooling Primary Lower Secondary Upper Secondary Oc…" at bounding box center [339, 223] width 223 height 34
select select "bachelors_degree"
click at [228, 206] on select "Highest education level No schooling Primary Lower Secondary Upper Secondary Oc…" at bounding box center [339, 223] width 223 height 34
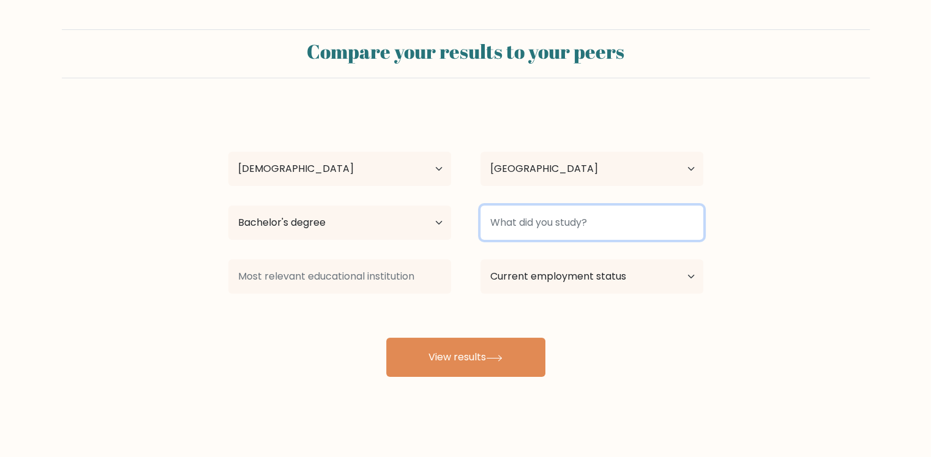
click at [606, 223] on input at bounding box center [591, 223] width 223 height 34
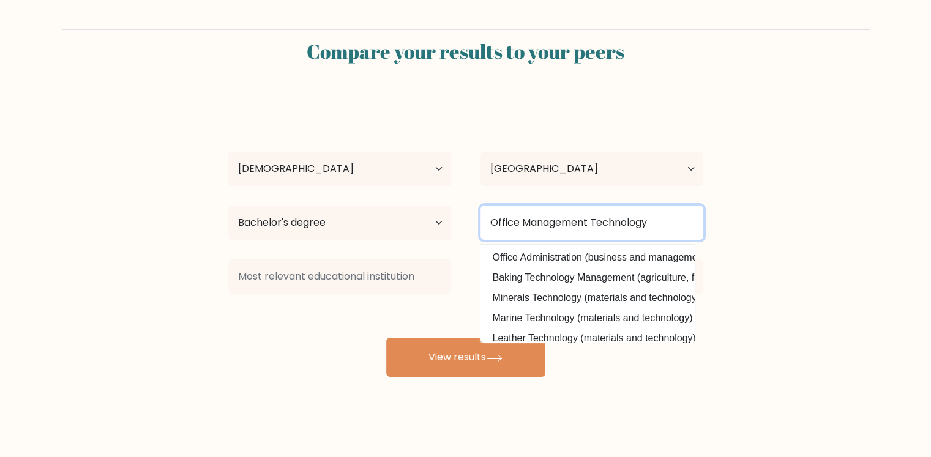
type input "Office Management Technology"
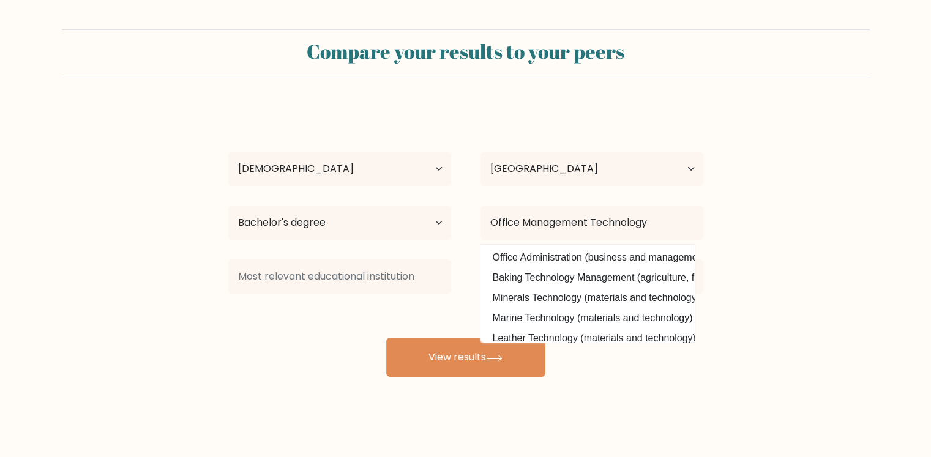
click at [778, 250] on form "Compare your results to your peers Selvie May Canda Age Under 18 years old 18-2…" at bounding box center [465, 203] width 931 height 348
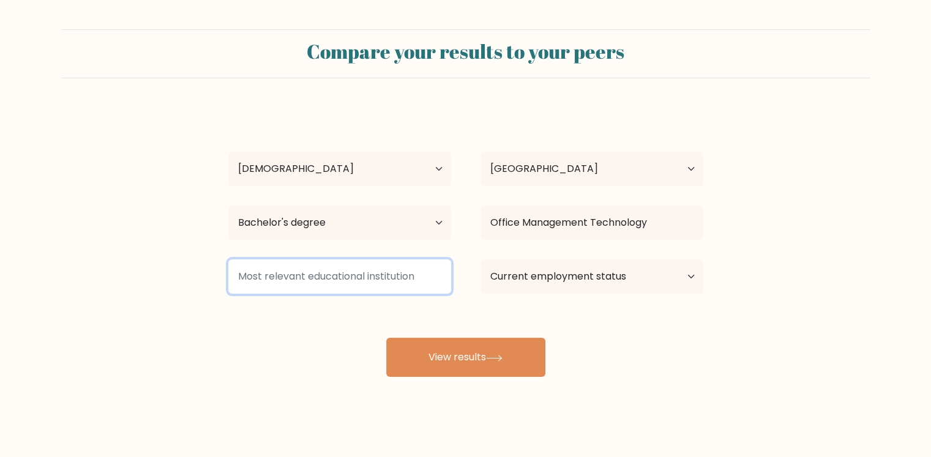
click at [328, 285] on input at bounding box center [339, 276] width 223 height 34
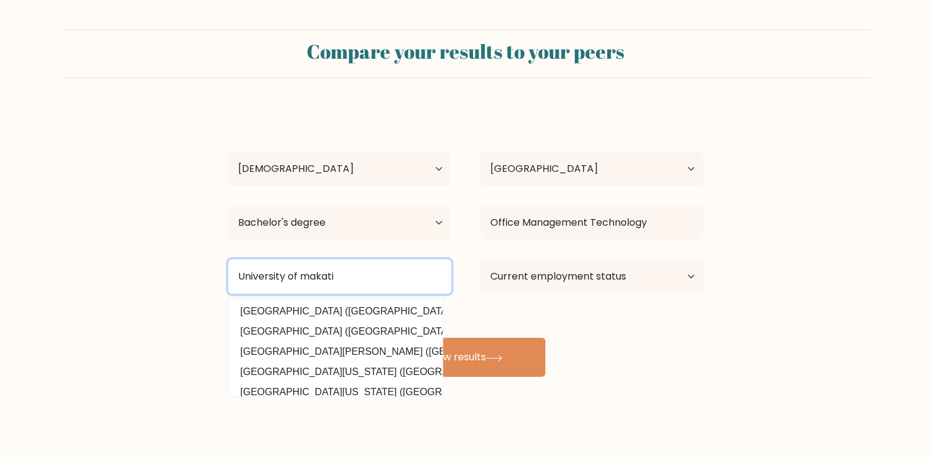
type input "University of makati"
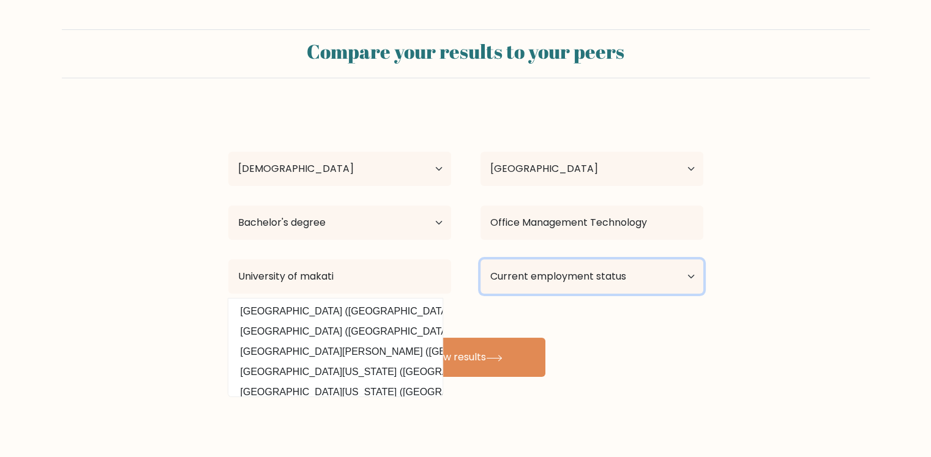
click at [572, 282] on select "Current employment status Employed Student Retired Other / prefer not to answer" at bounding box center [591, 276] width 223 height 34
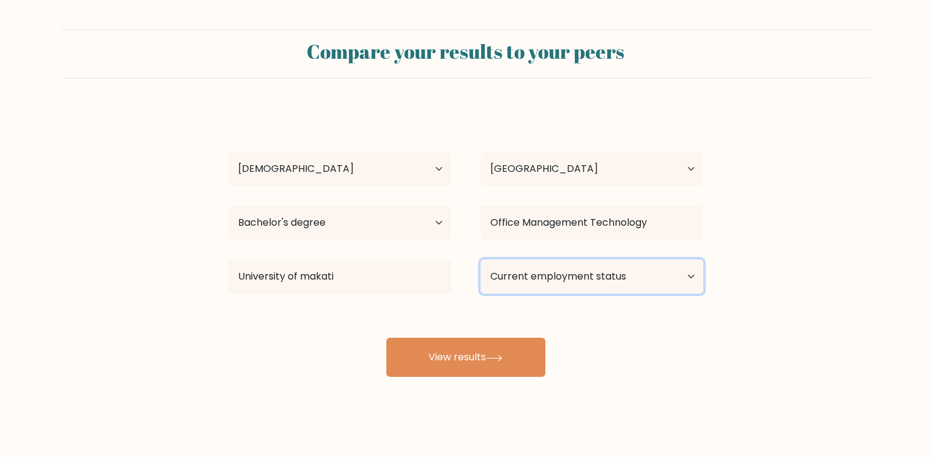
select select "other"
click at [480, 259] on select "Current employment status Employed Student Retired Other / prefer not to answer" at bounding box center [591, 276] width 223 height 34
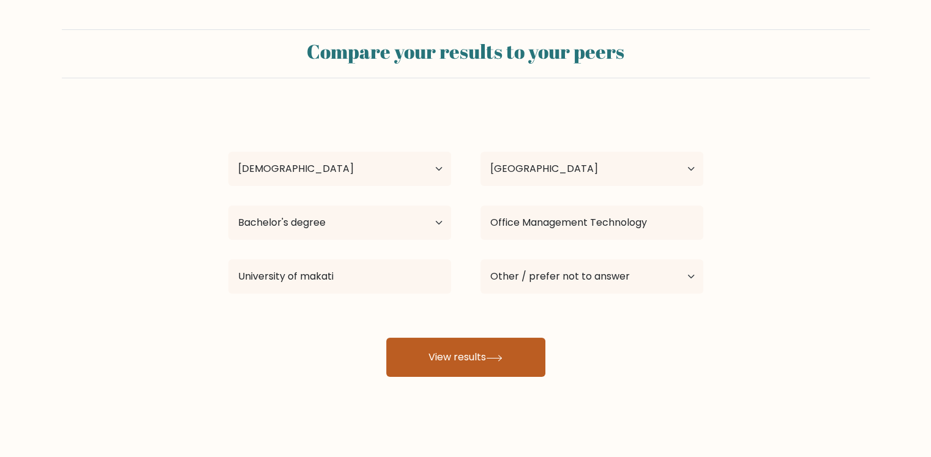
click at [472, 350] on button "View results" at bounding box center [465, 357] width 159 height 39
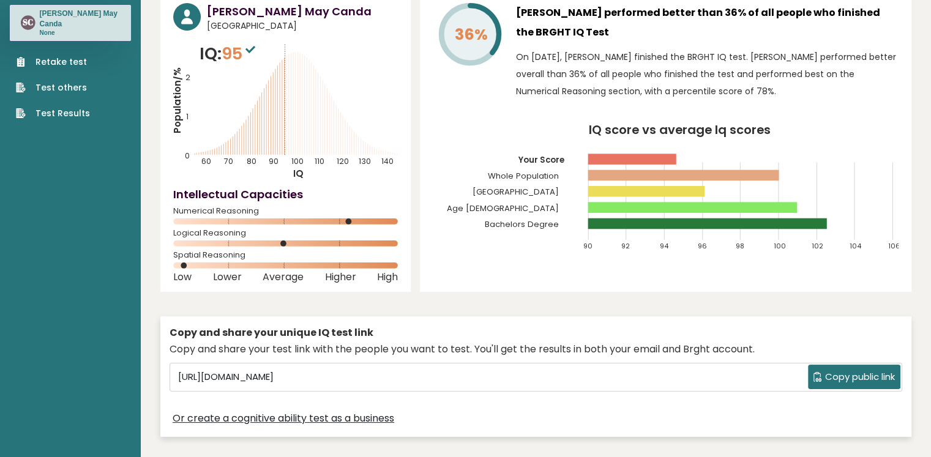
scroll to position [122, 0]
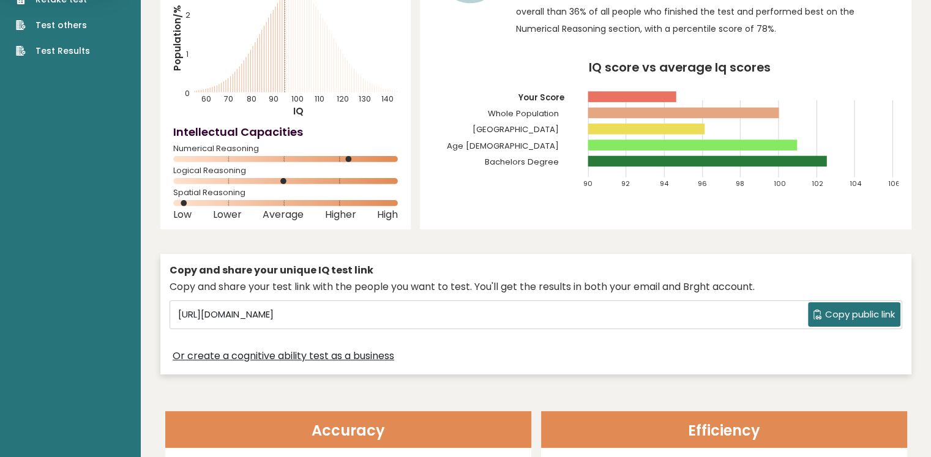
click at [849, 316] on span "Copy public link" at bounding box center [860, 315] width 70 height 14
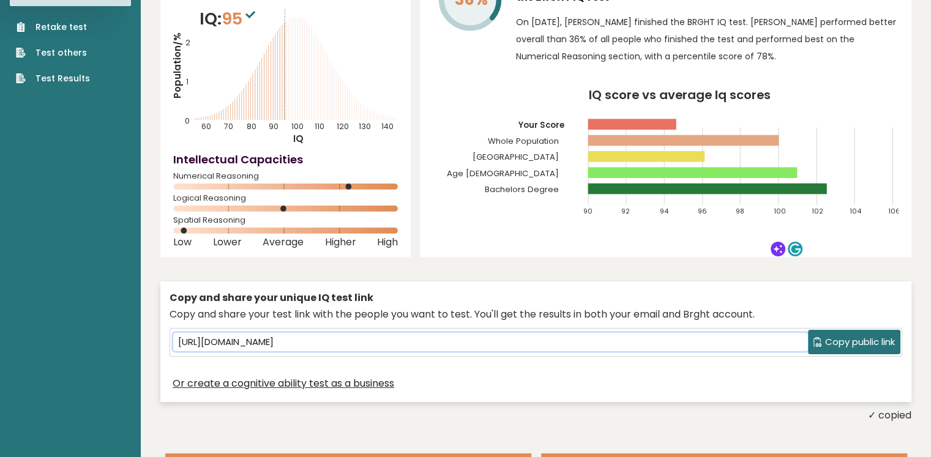
scroll to position [184, 0]
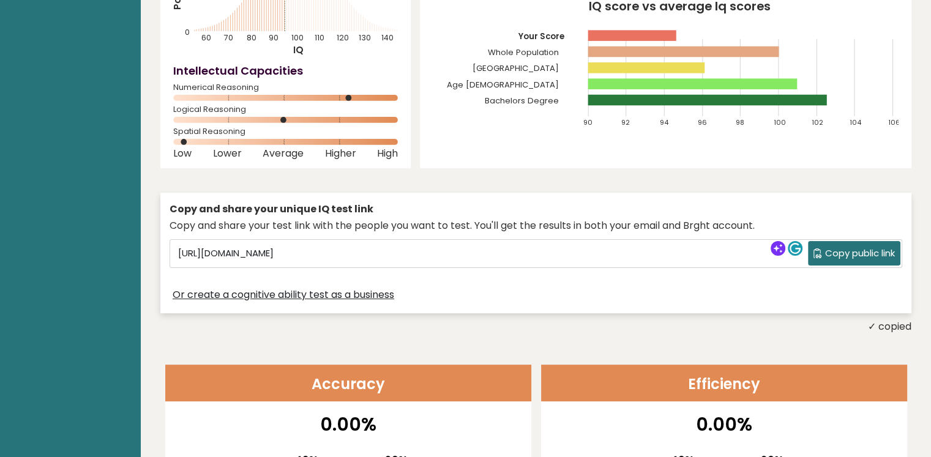
click at [881, 247] on span "Copy public link" at bounding box center [860, 254] width 70 height 14
